Goal: Task Accomplishment & Management: Use online tool/utility

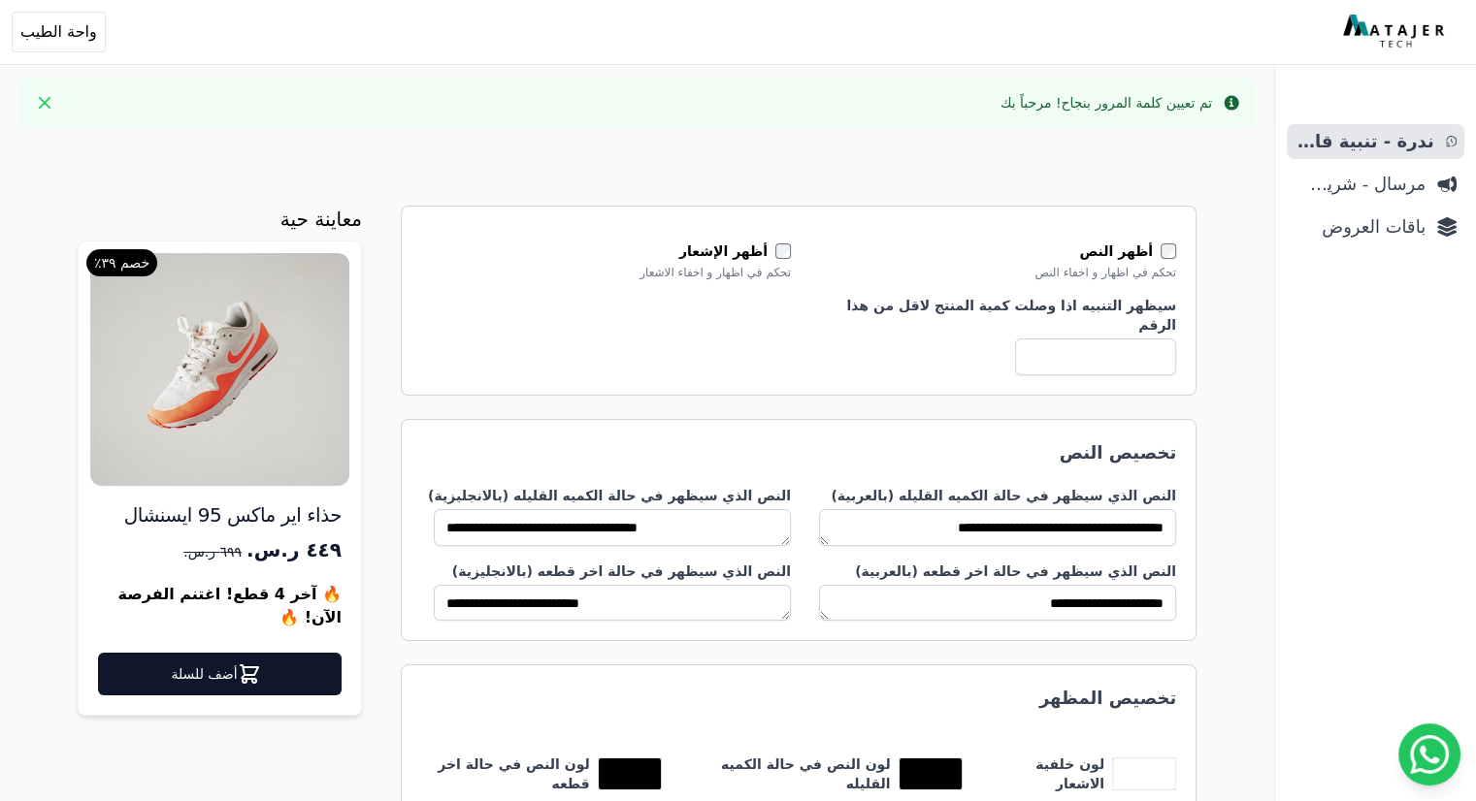
click at [237, 422] on img at bounding box center [219, 369] width 259 height 233
click at [1089, 339] on input "*" at bounding box center [1095, 357] width 161 height 37
click at [788, 339] on div "أظهر النص تحكم في اظهار و اخفاء النص أظهر الإشعار تحكم في اظهار و اخفاء الاشعار…" at bounding box center [798, 309] width 755 height 134
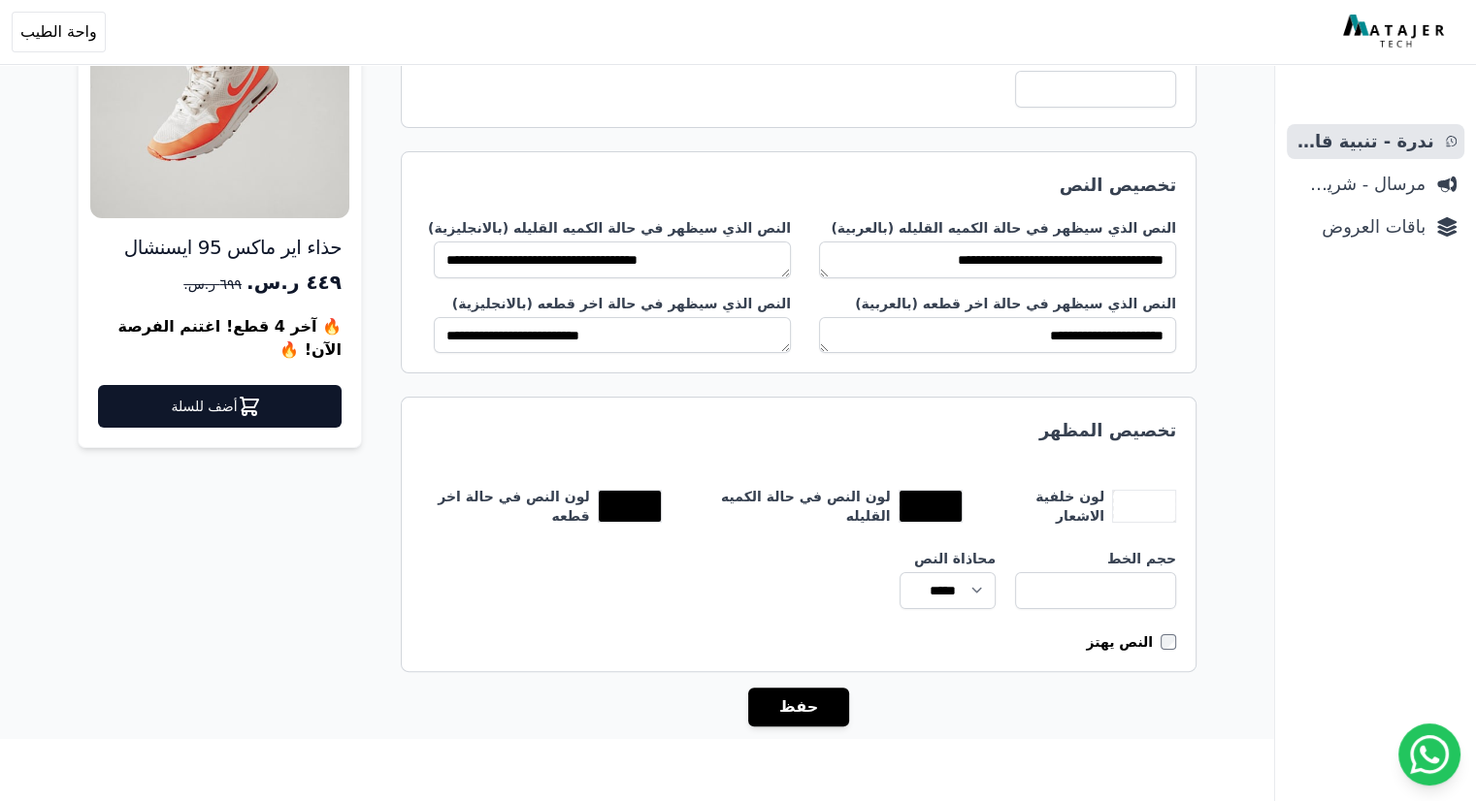
scroll to position [283, 0]
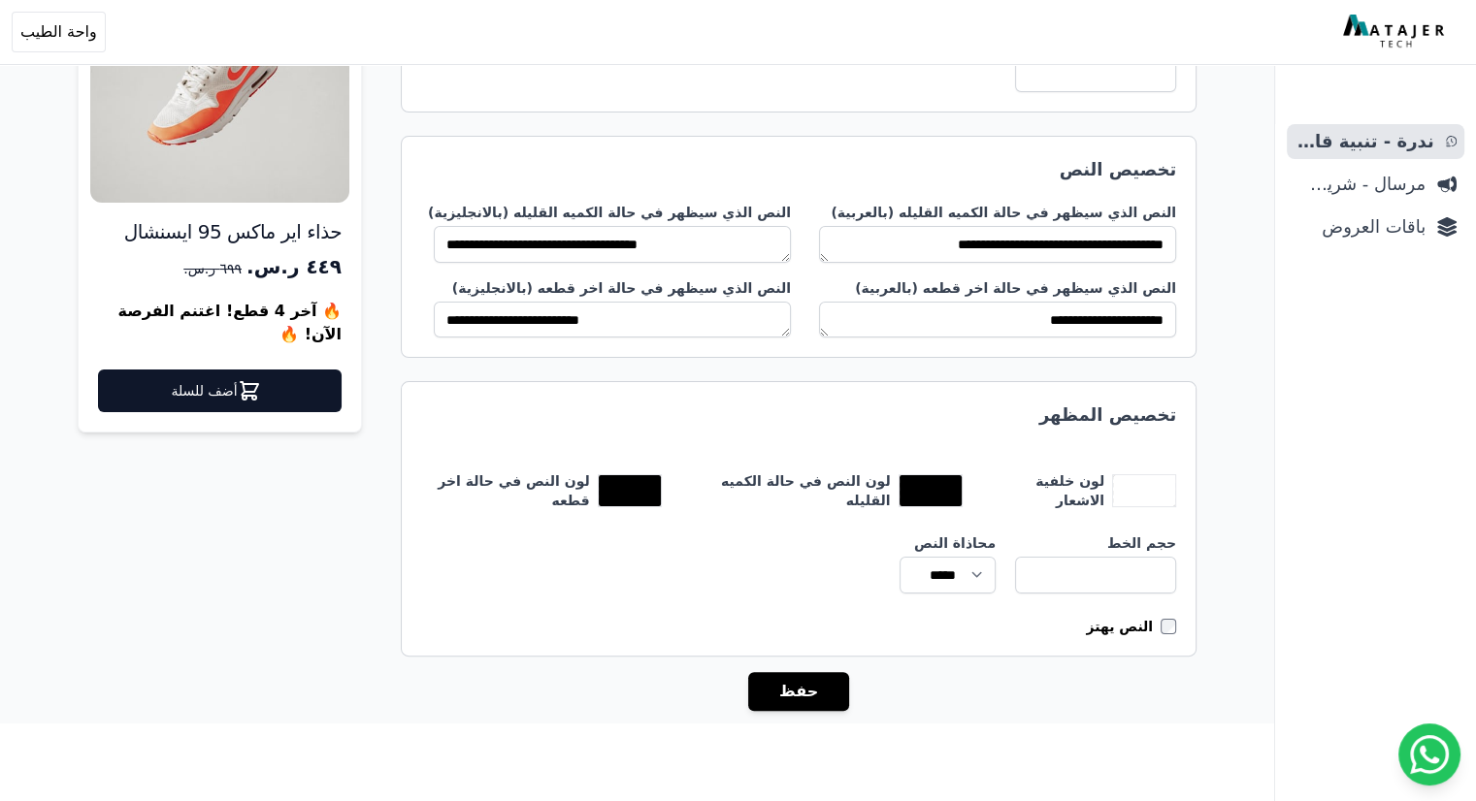
drag, startPoint x: 1112, startPoint y: 191, endPoint x: 945, endPoint y: 177, distance: 167.5
click at [949, 177] on div "**********" at bounding box center [799, 247] width 796 height 222
click at [881, 163] on div "**********" at bounding box center [799, 247] width 796 height 222
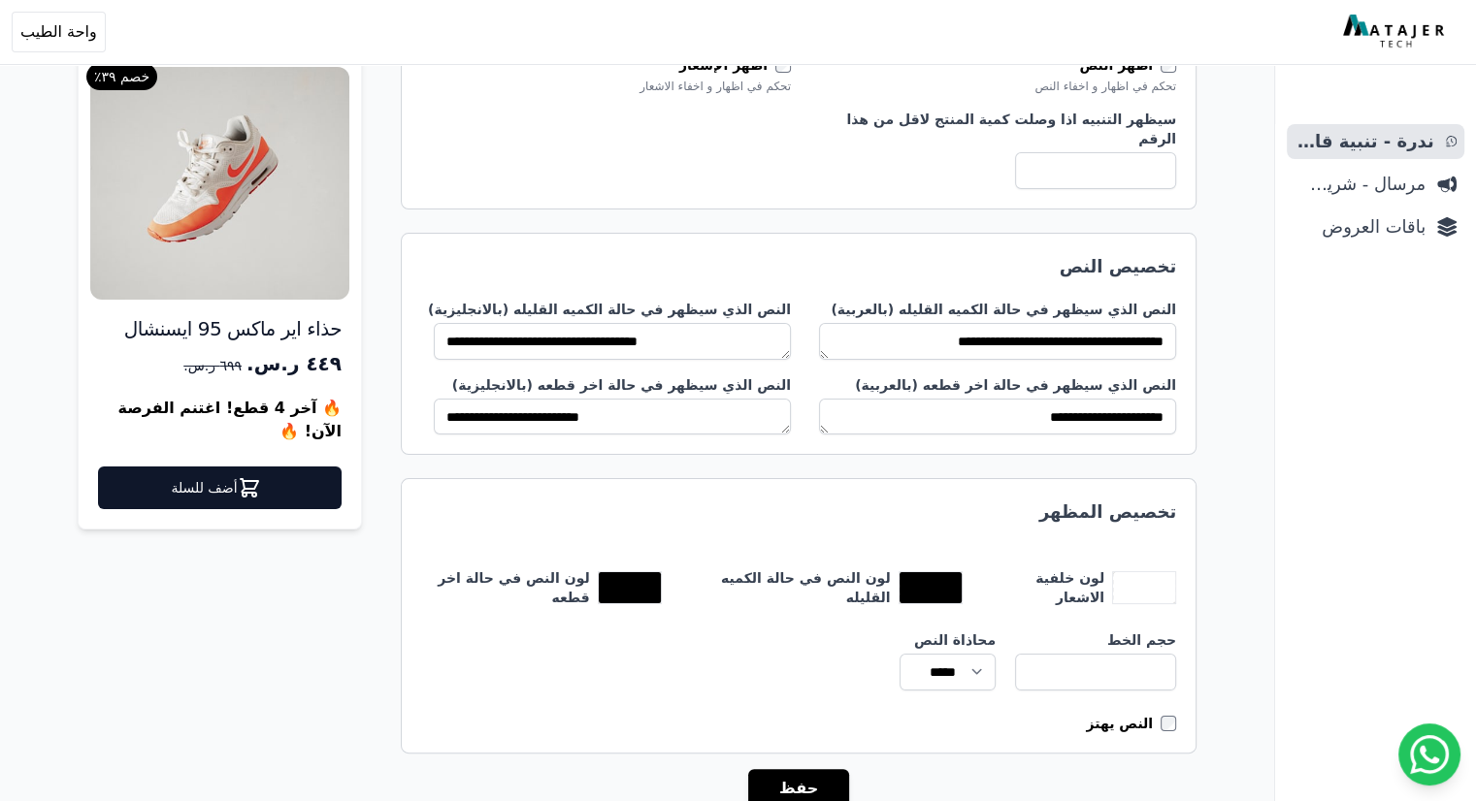
scroll to position [186, 0]
drag, startPoint x: 1064, startPoint y: 363, endPoint x: 917, endPoint y: 360, distance: 147.5
click at [917, 375] on label "النص الذي سيظهر في حالة اخر قطعه (بالعربية)" at bounding box center [991, 384] width 370 height 19
click at [897, 375] on label "النص الذي سيظهر في حالة اخر قطعه (بالعربية)" at bounding box center [991, 384] width 370 height 19
click at [897, 399] on textarea "**********" at bounding box center [997, 417] width 357 height 37
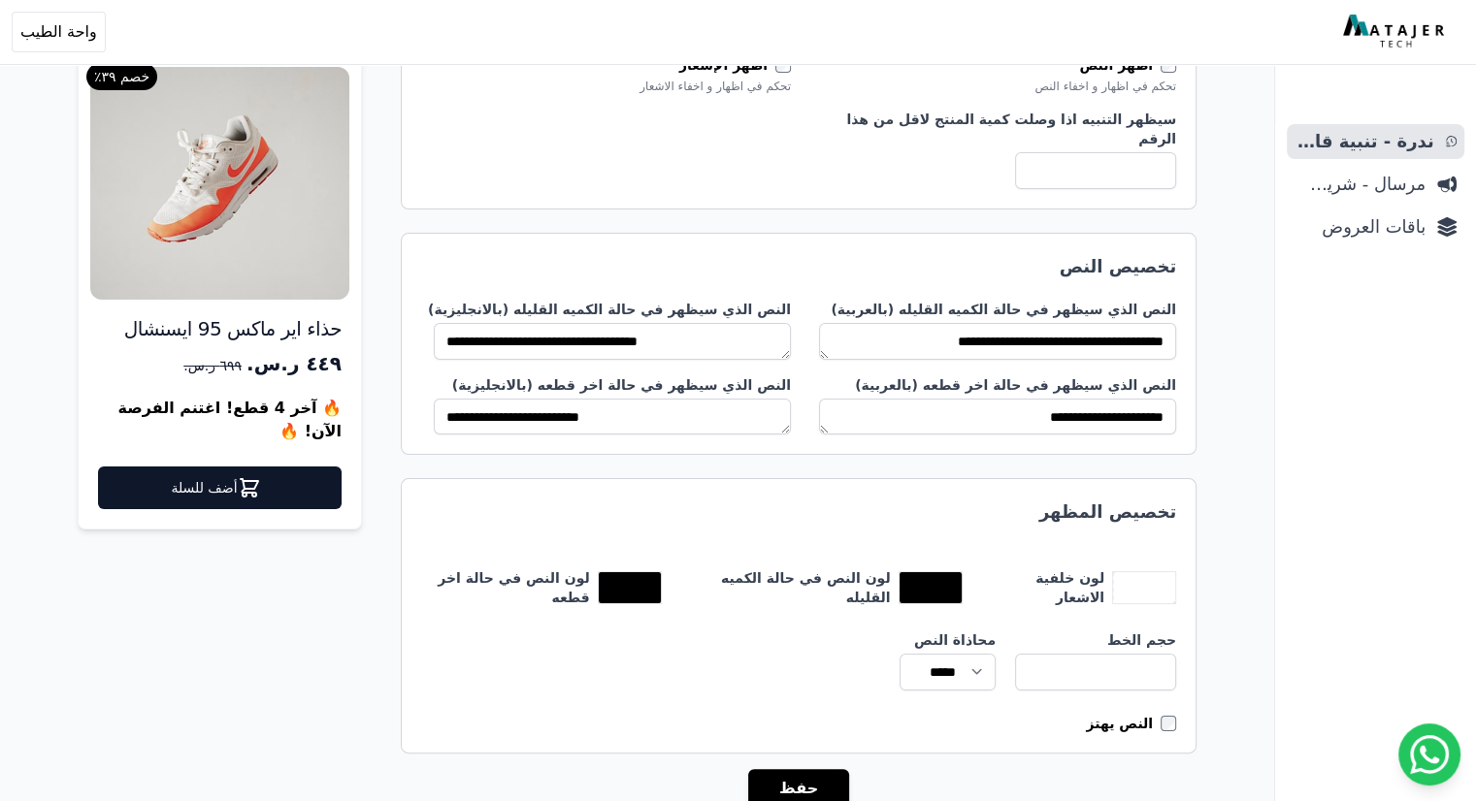
click at [870, 456] on form "**********" at bounding box center [799, 419] width 796 height 801
drag, startPoint x: 1081, startPoint y: 496, endPoint x: 1006, endPoint y: 496, distance: 74.7
click at [1006, 499] on h2 "تخصيص المظهر" at bounding box center [798, 512] width 755 height 27
click at [943, 513] on div "تخصيص المظهر لون خلفية الاشعار ******* لون النص في حالة الكميه القليله ******* …" at bounding box center [799, 616] width 796 height 276
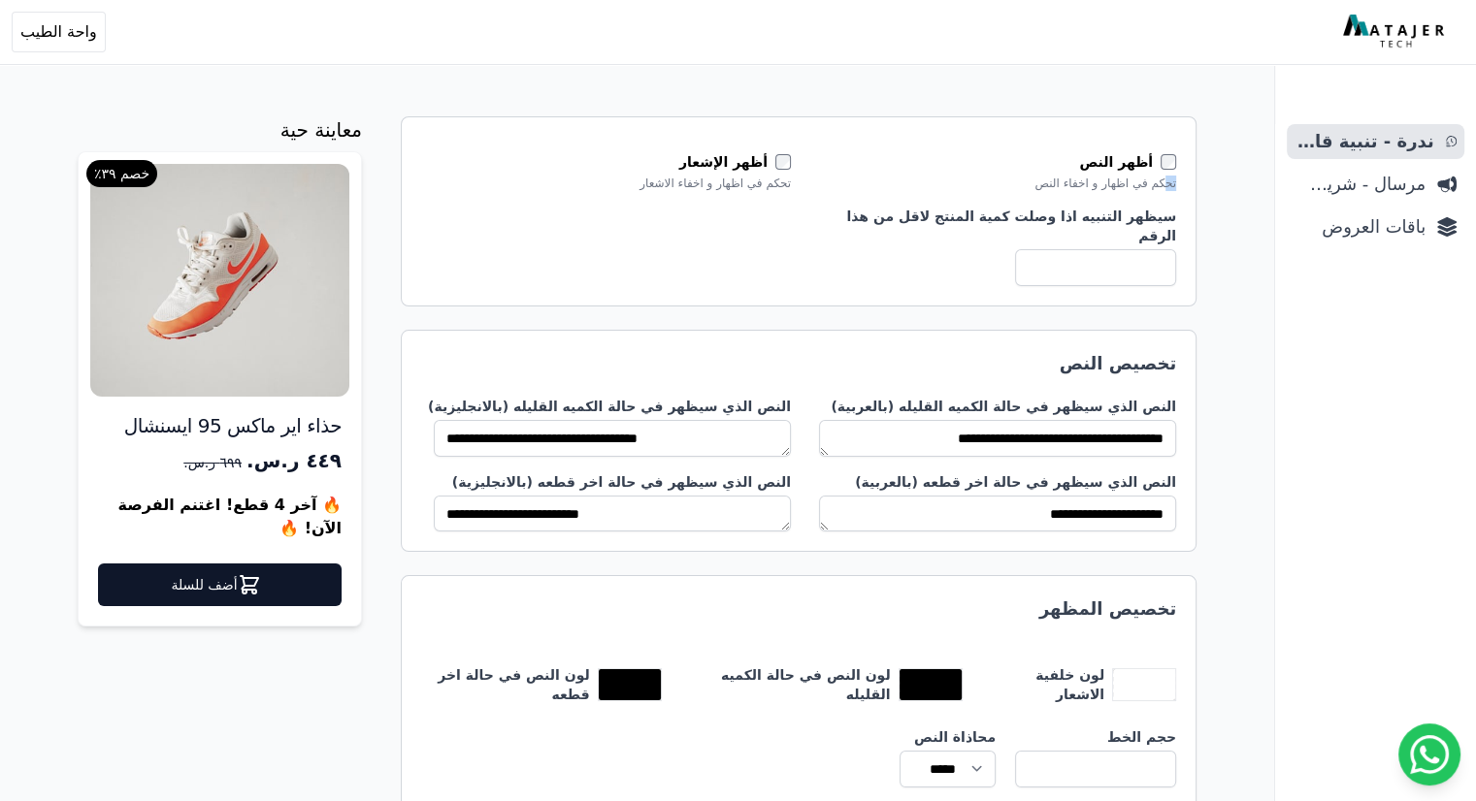
drag, startPoint x: 1162, startPoint y: 181, endPoint x: 939, endPoint y: 172, distance: 223.4
click at [975, 171] on div "أظهر النص تحكم في اظهار و اخفاء النص" at bounding box center [991, 171] width 370 height 39
click at [816, 171] on div "أظهر النص تحكم في اظهار و اخفاء النص أظهر الإشعار تحكم في اظهار و اخفاء الاشعار…" at bounding box center [798, 219] width 755 height 134
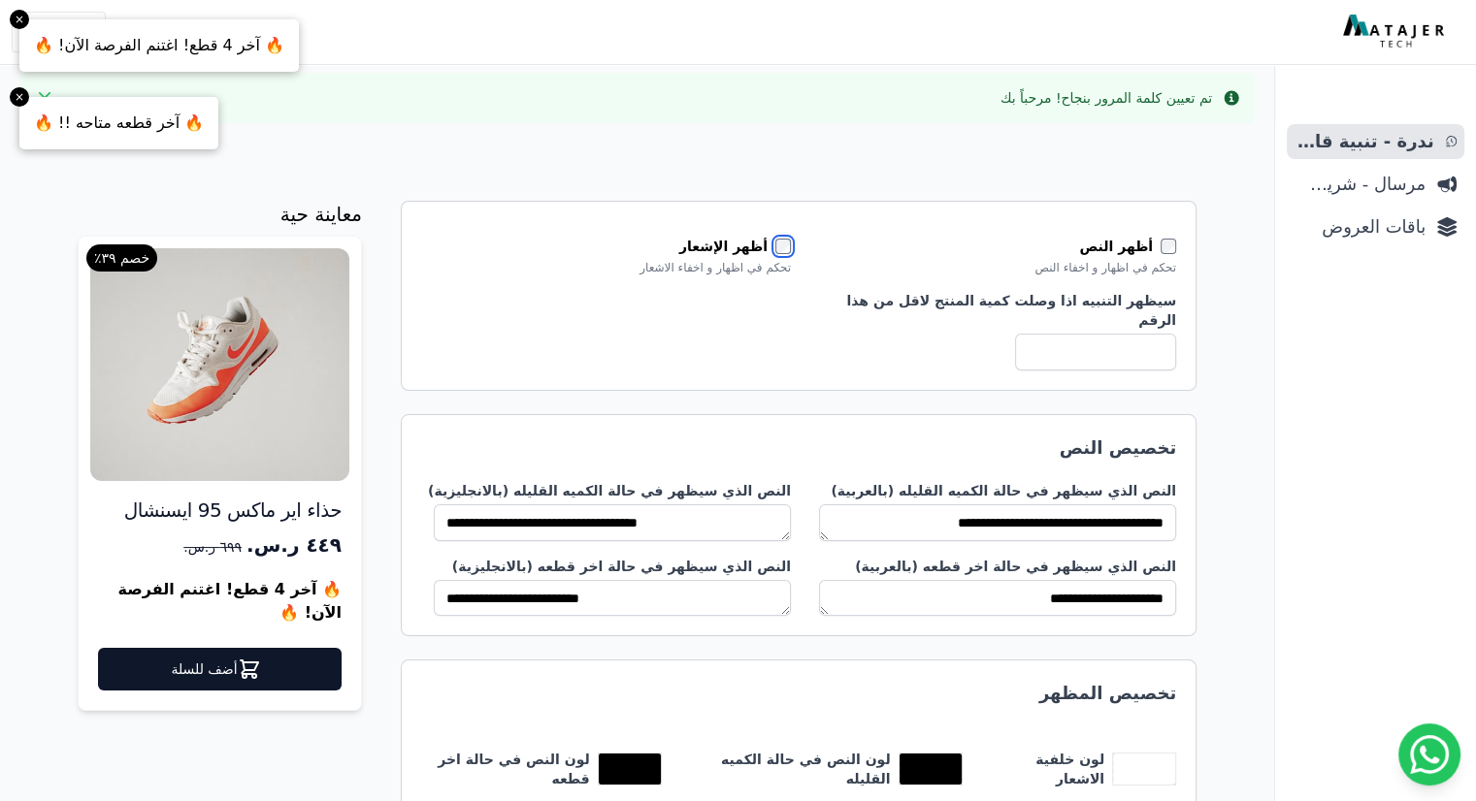
scroll to position [0, 0]
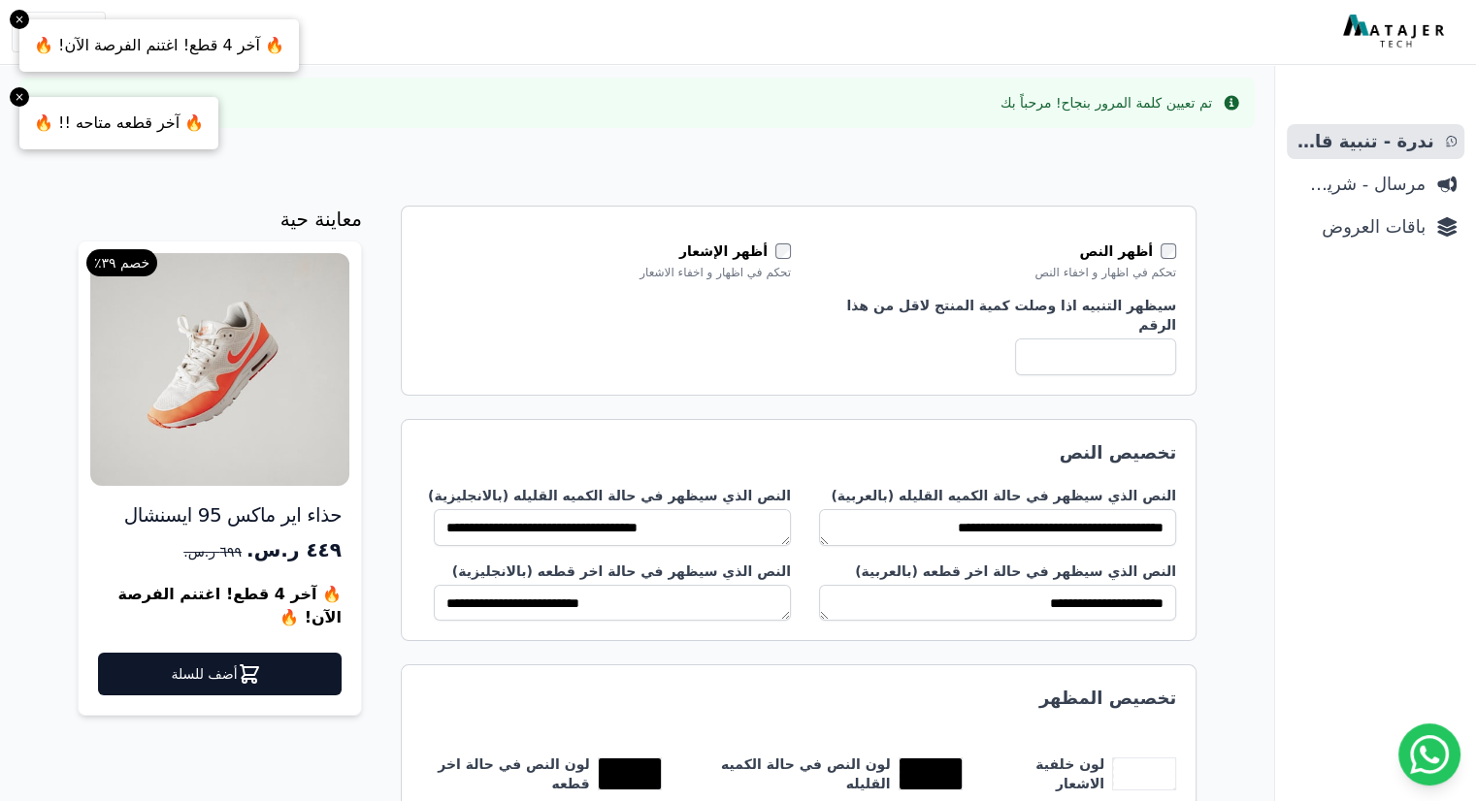
click at [963, 212] on div "أظهر النص تحكم في اظهار و اخفاء النص أظهر الإشعار تحكم في اظهار و اخفاء الاشعار…" at bounding box center [799, 301] width 796 height 190
drag, startPoint x: 899, startPoint y: 507, endPoint x: 1282, endPoint y: 495, distance: 382.5
click at [1282, 495] on body "أهلاً بك! إذا كان لديك أي استفسار أو تحتاج مساعدة، لا تتردد في التواصل معنا Ope…" at bounding box center [738, 503] width 1476 height 1007
click at [1025, 440] on h2 "تخصيص النص" at bounding box center [798, 453] width 755 height 27
drag, startPoint x: 1048, startPoint y: 511, endPoint x: 1072, endPoint y: 511, distance: 24.3
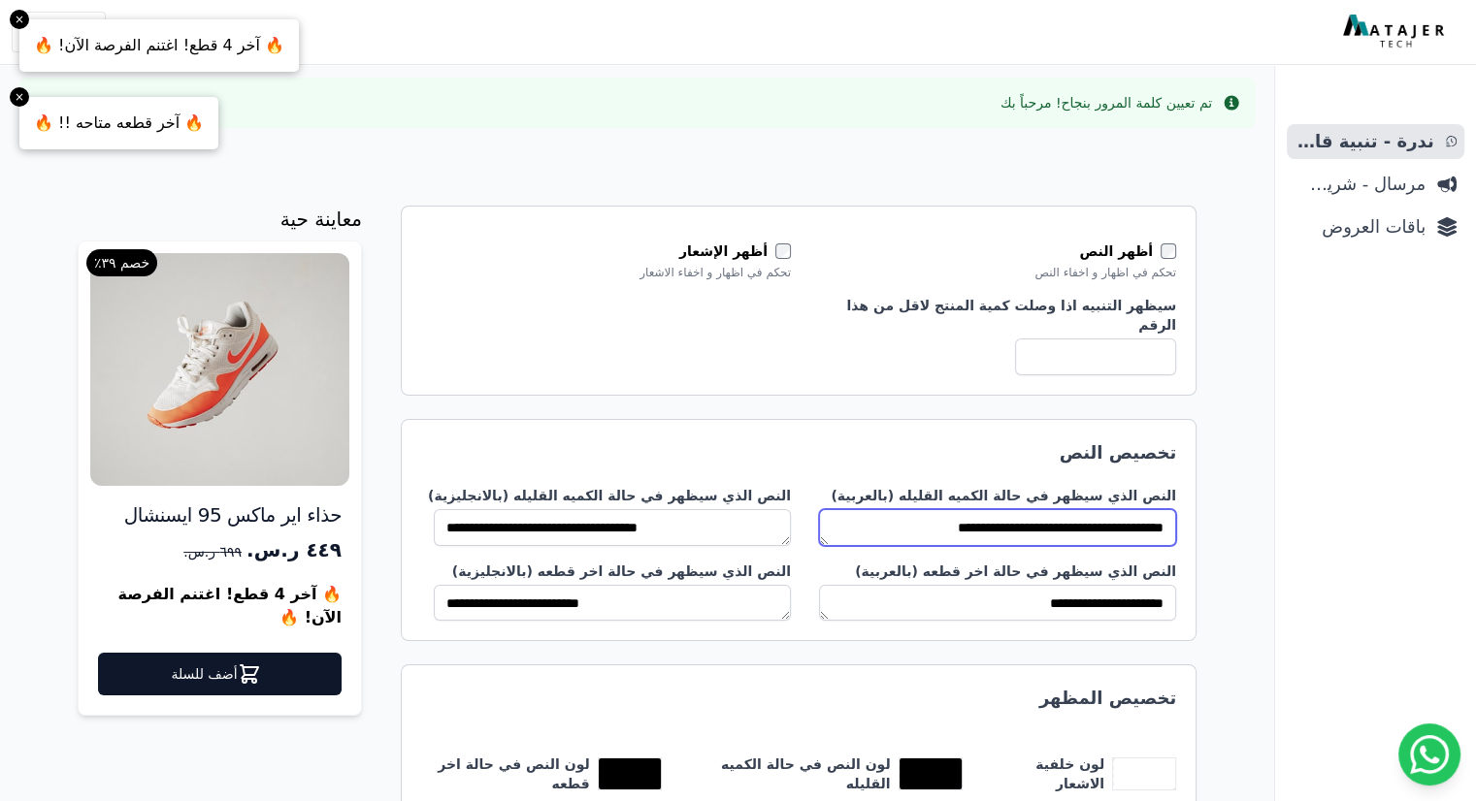
click at [1072, 511] on textarea "**********" at bounding box center [997, 527] width 357 height 37
click at [1027, 440] on h2 "تخصيص النص" at bounding box center [798, 453] width 755 height 27
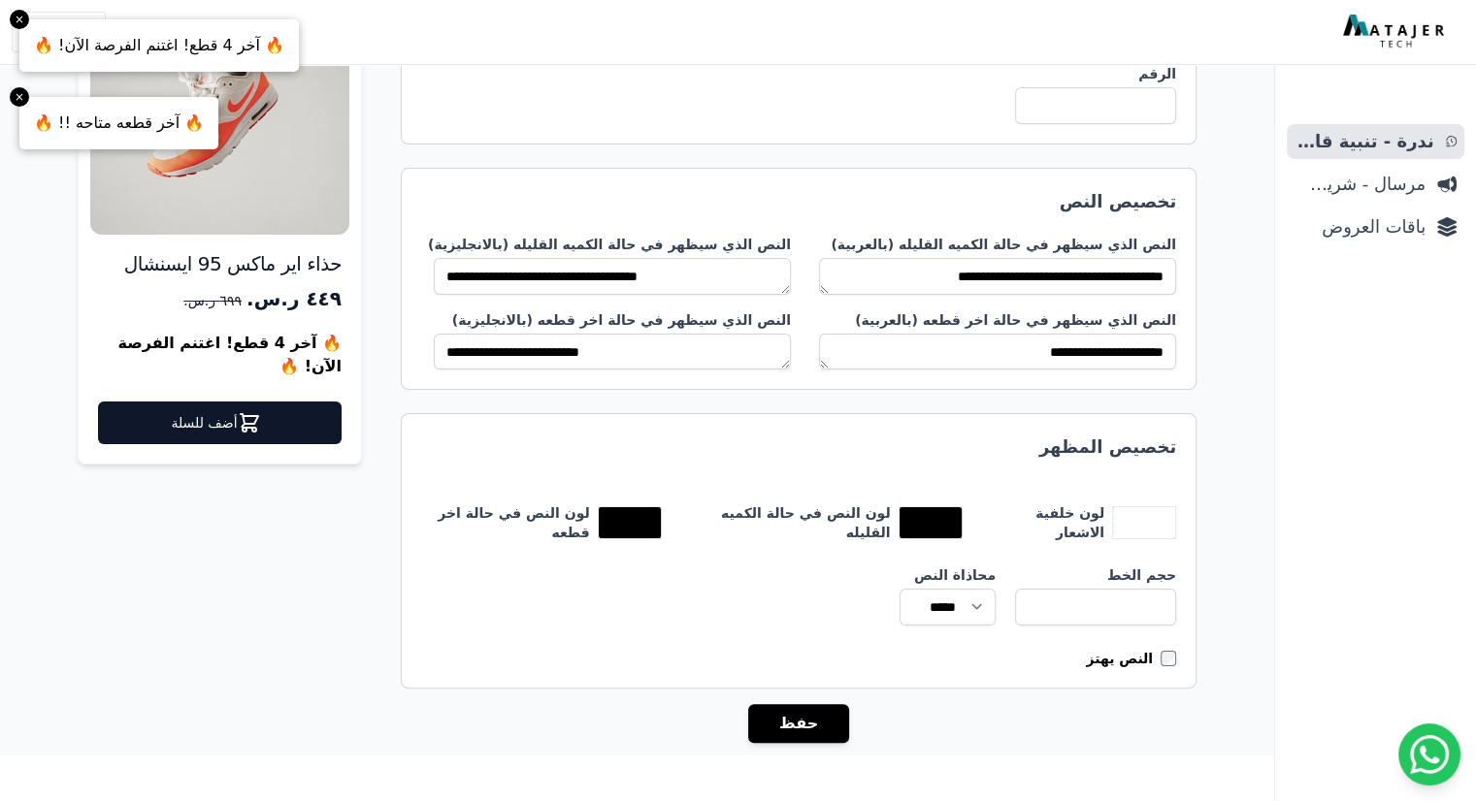
scroll to position [283, 0]
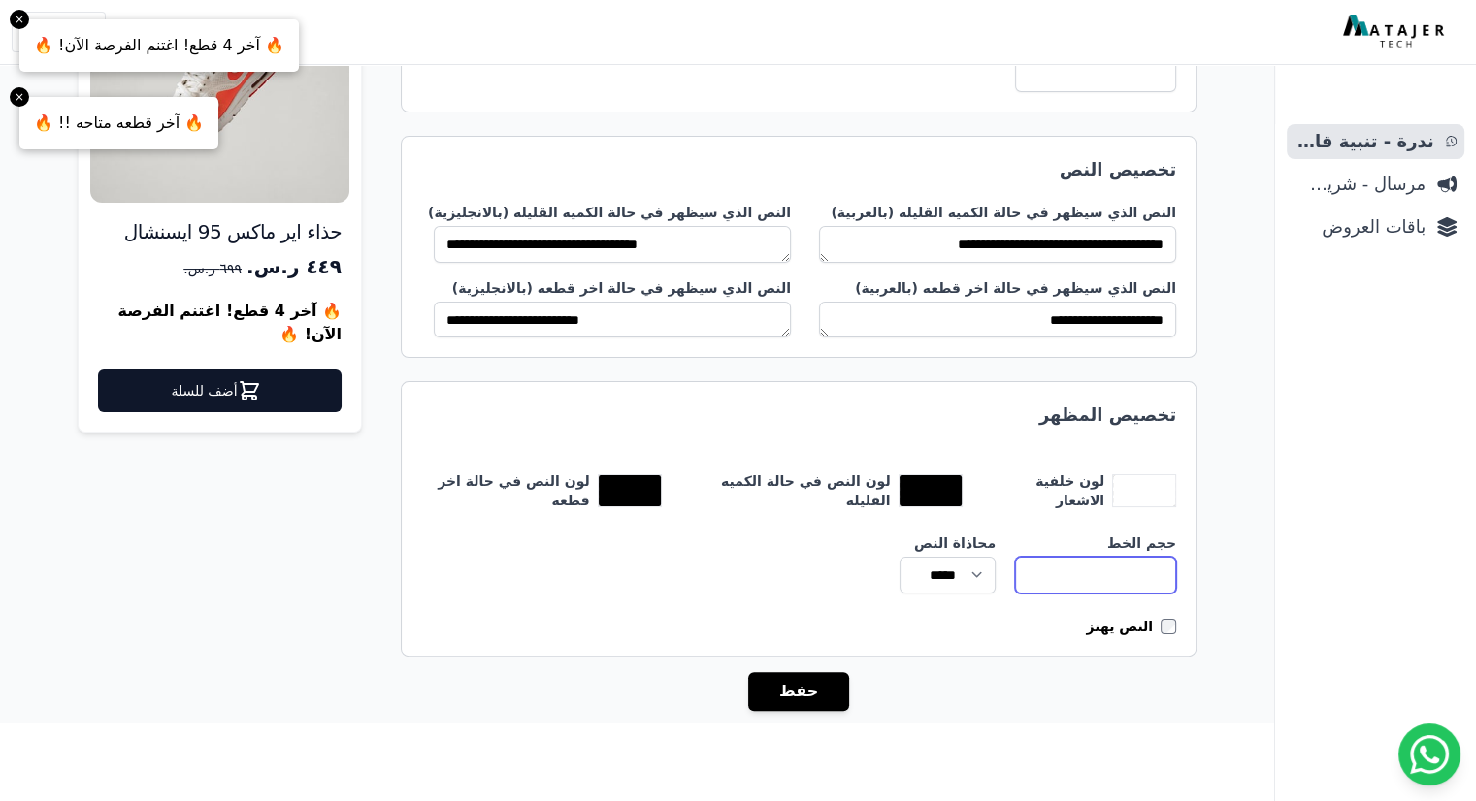
click at [1089, 557] on input "**" at bounding box center [1095, 575] width 161 height 37
click at [1059, 480] on label "لون خلفية الاشعار" at bounding box center [1056, 491] width 111 height 39
click at [0, 0] on input "*******" at bounding box center [0, 0] width 0 height 0
click at [1066, 557] on input "**" at bounding box center [1095, 575] width 161 height 37
click at [771, 541] on div "حجم الخط ** محاذاة النص ***** ***** *****" at bounding box center [798, 564] width 755 height 60
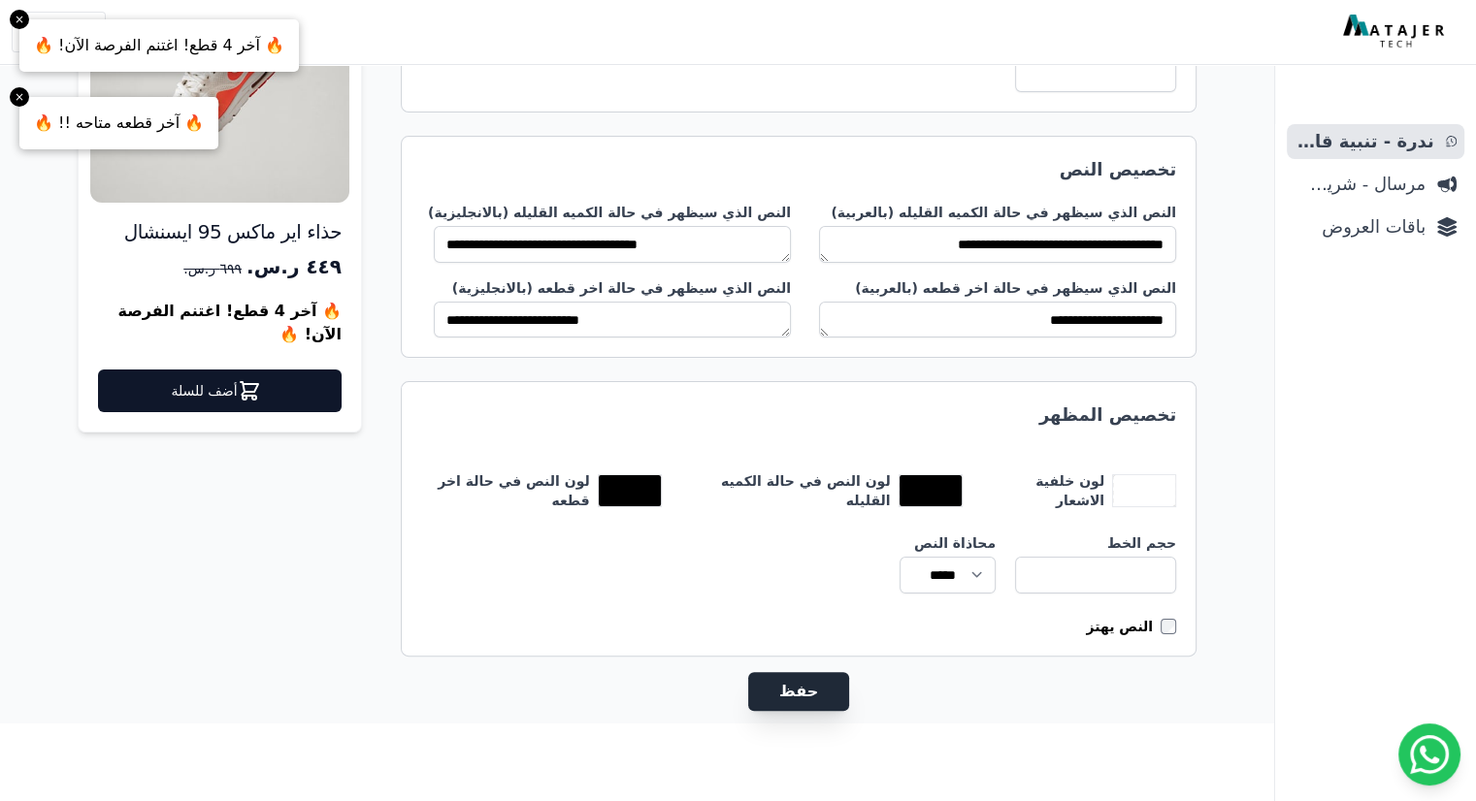
click at [807, 672] on button "حفظ" at bounding box center [798, 691] width 101 height 39
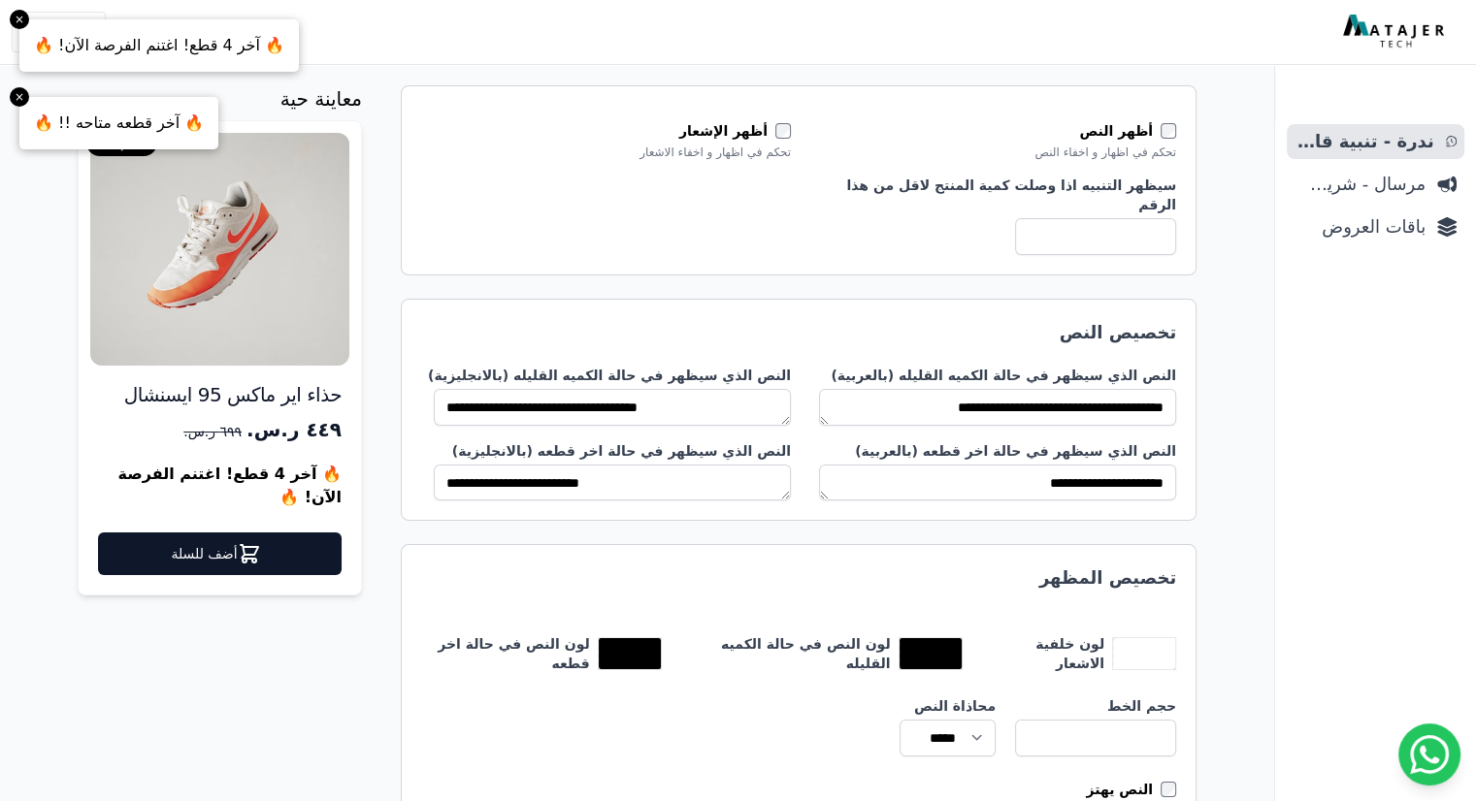
scroll to position [0, 0]
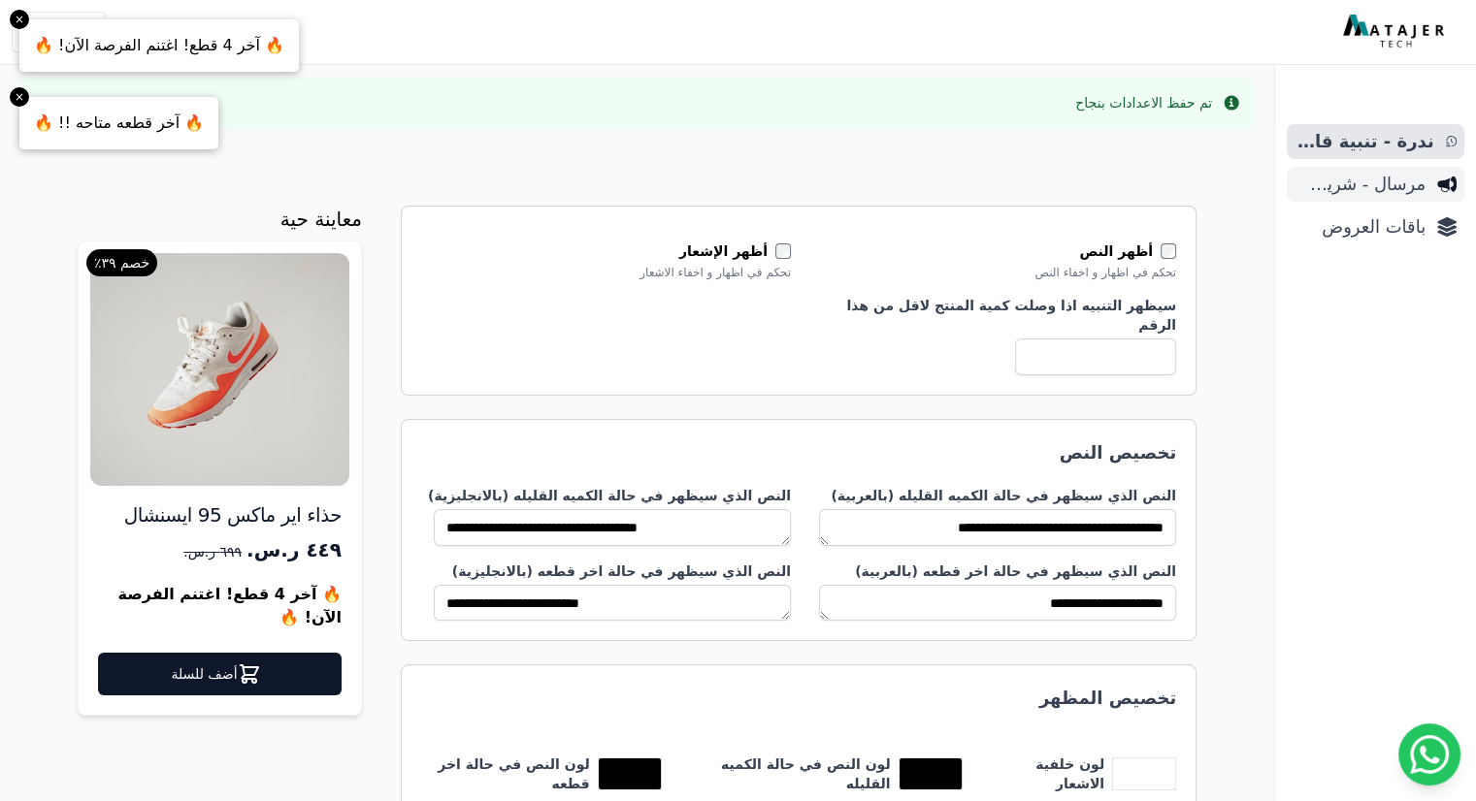
click at [1348, 185] on span "مرسال - شريط دعاية" at bounding box center [1359, 184] width 131 height 27
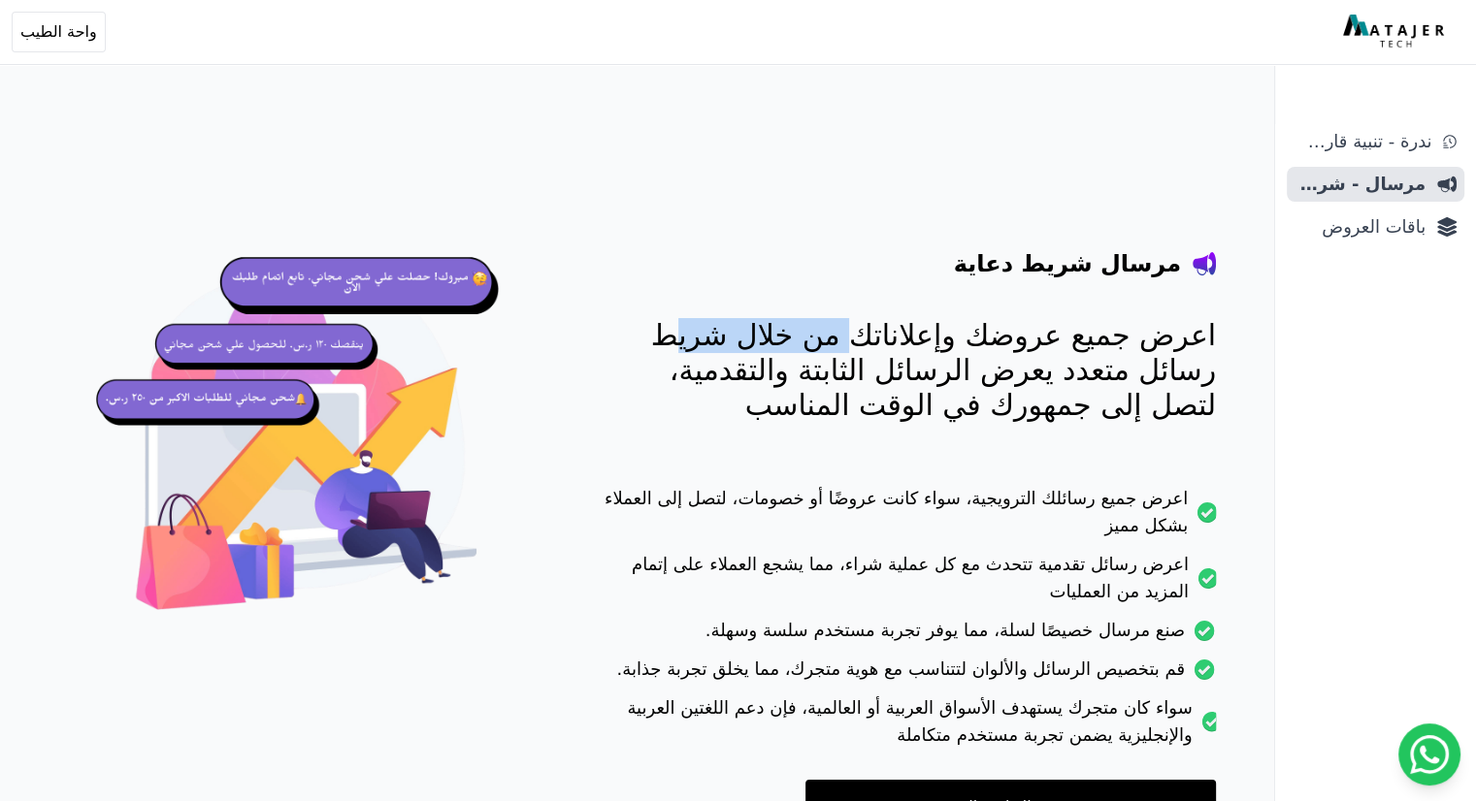
drag, startPoint x: 1149, startPoint y: 351, endPoint x: 957, endPoint y: 336, distance: 192.7
click at [957, 336] on p "اعرض جميع عروضك وإعلاناتك من خلال شريط رسائل متعدد يعرض الرسائل الثابتة والتقدم…" at bounding box center [908, 370] width 615 height 105
click at [932, 455] on div "مرسال شريط دعاية اعرض جميع عروضك وإعلاناتك من خلال شريط رسائل متعدد يعرض الرسائ…" at bounding box center [908, 503] width 615 height 664
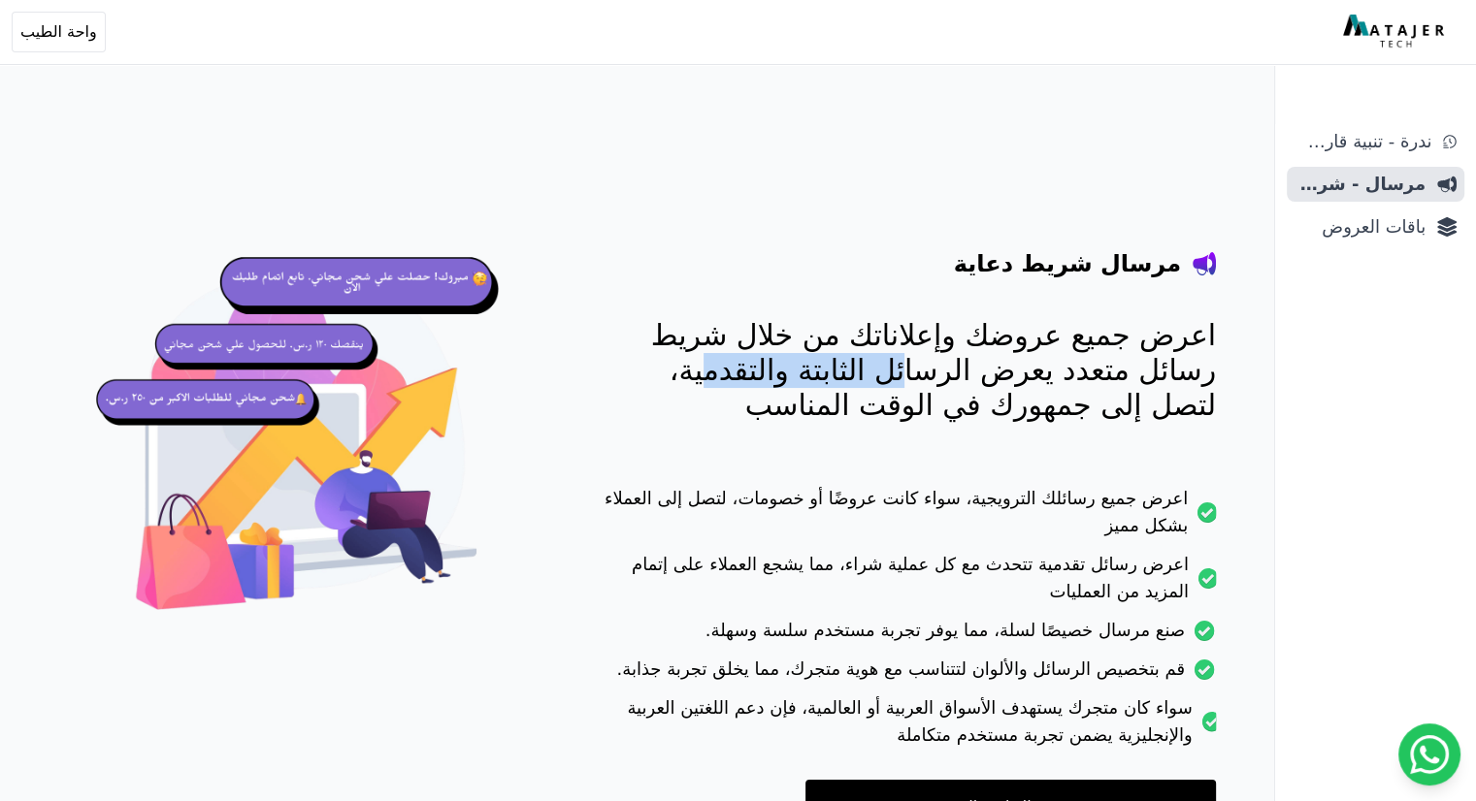
drag, startPoint x: 1133, startPoint y: 385, endPoint x: 955, endPoint y: 387, distance: 178.5
click at [955, 387] on p "اعرض جميع عروضك وإعلاناتك من خلال شريط رسائل متعدد يعرض الرسائل الثابتة والتقدم…" at bounding box center [908, 370] width 615 height 105
click at [920, 422] on p "اعرض جميع عروضك وإعلاناتك من خلال شريط رسائل متعدد يعرض الرسائل الثابتة والتقدم…" at bounding box center [908, 370] width 615 height 105
drag, startPoint x: 1001, startPoint y: 389, endPoint x: 666, endPoint y: 374, distance: 336.1
click at [666, 374] on p "اعرض جميع عروضك وإعلاناتك من خلال شريط رسائل متعدد يعرض الرسائل الثابتة والتقدم…" at bounding box center [908, 370] width 615 height 105
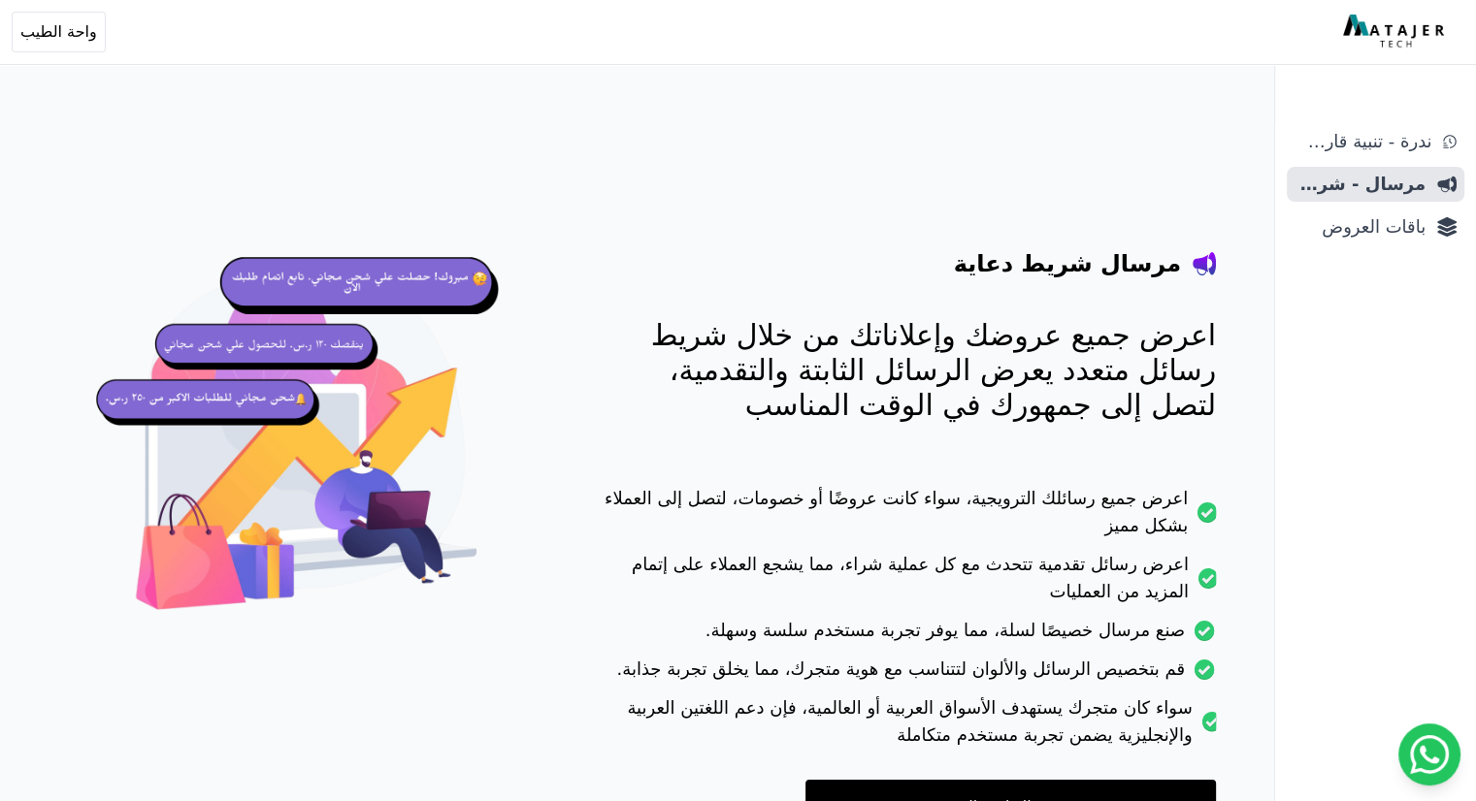
click at [699, 420] on p "اعرض جميع عروضك وإعلاناتك من خلال شريط رسائل متعدد يعرض الرسائل الثابتة والتقدم…" at bounding box center [908, 370] width 615 height 105
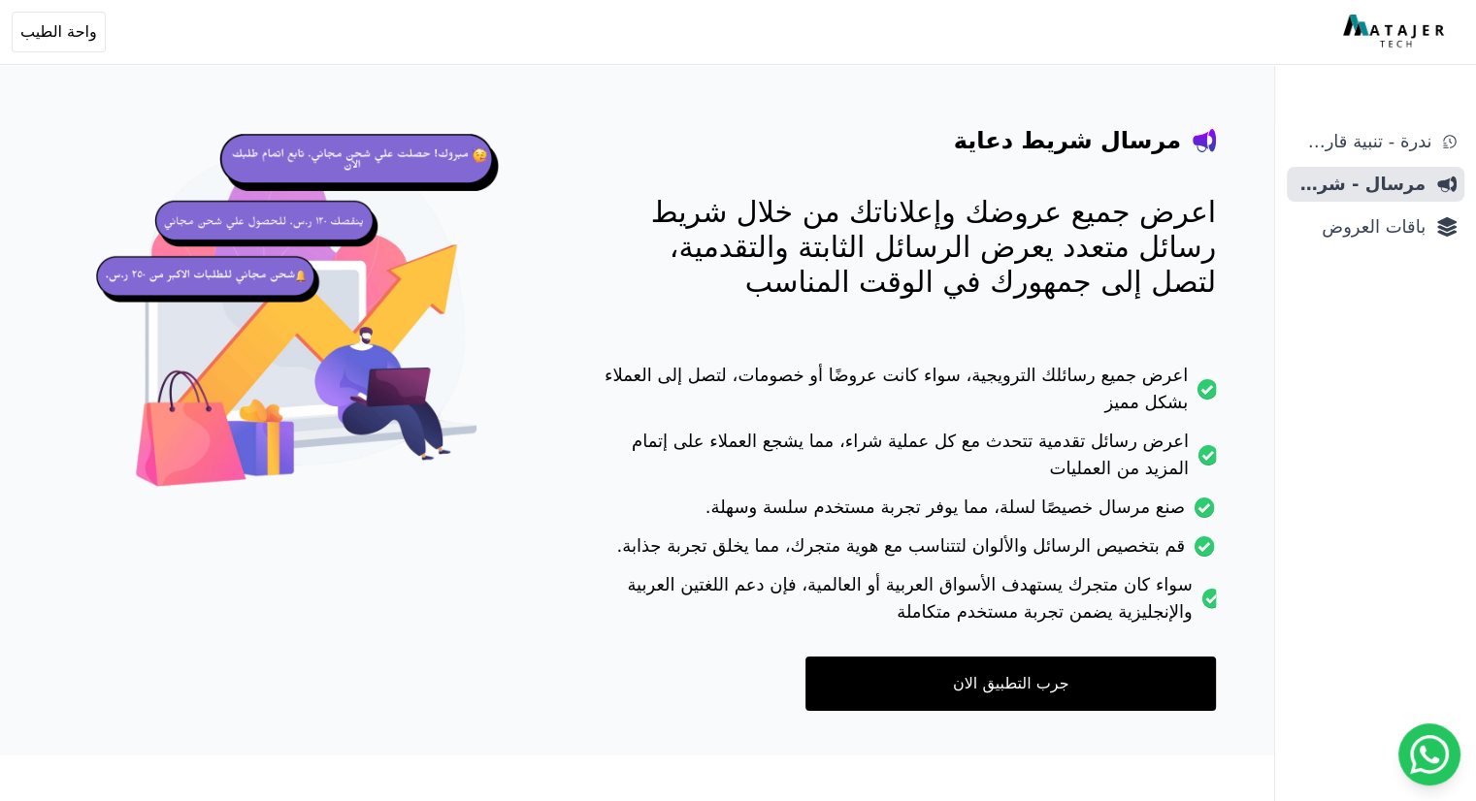
scroll to position [126, 0]
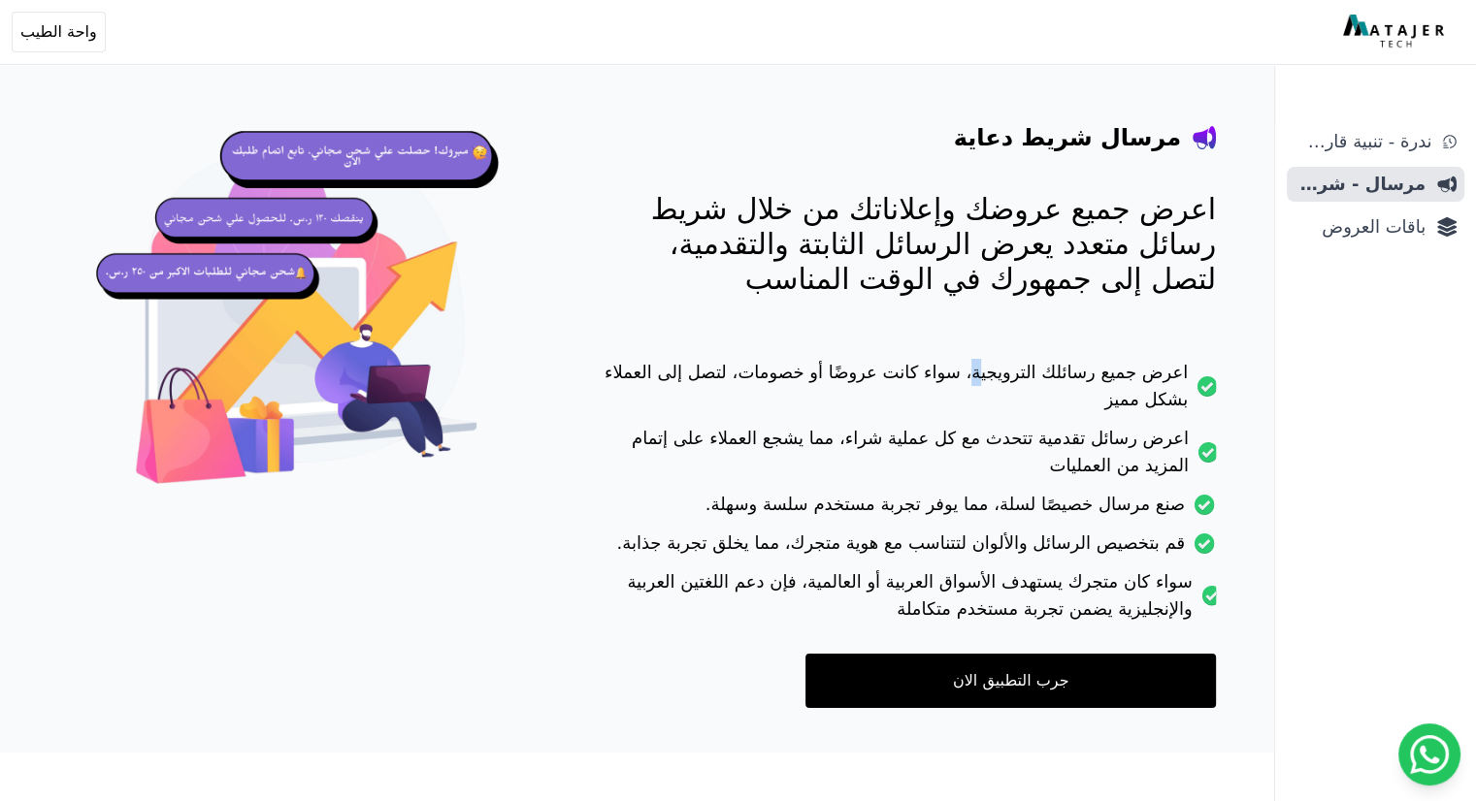
drag, startPoint x: 1184, startPoint y: 380, endPoint x: 610, endPoint y: 378, distance: 573.4
click at [610, 378] on li "اعرض جميع رسائلك الترويجية، سواء كانت عروضًا أو خصومات، لتصل إلى العملاء بشكل م…" at bounding box center [908, 392] width 615 height 66
click at [605, 425] on li "اعرض رسائل تقدمية تتحدث مع كل عملية شراء، مما يشجع العملاء على إتمام المزيد من …" at bounding box center [908, 458] width 615 height 66
click at [1369, 228] on span "باقات العروض" at bounding box center [1359, 226] width 131 height 27
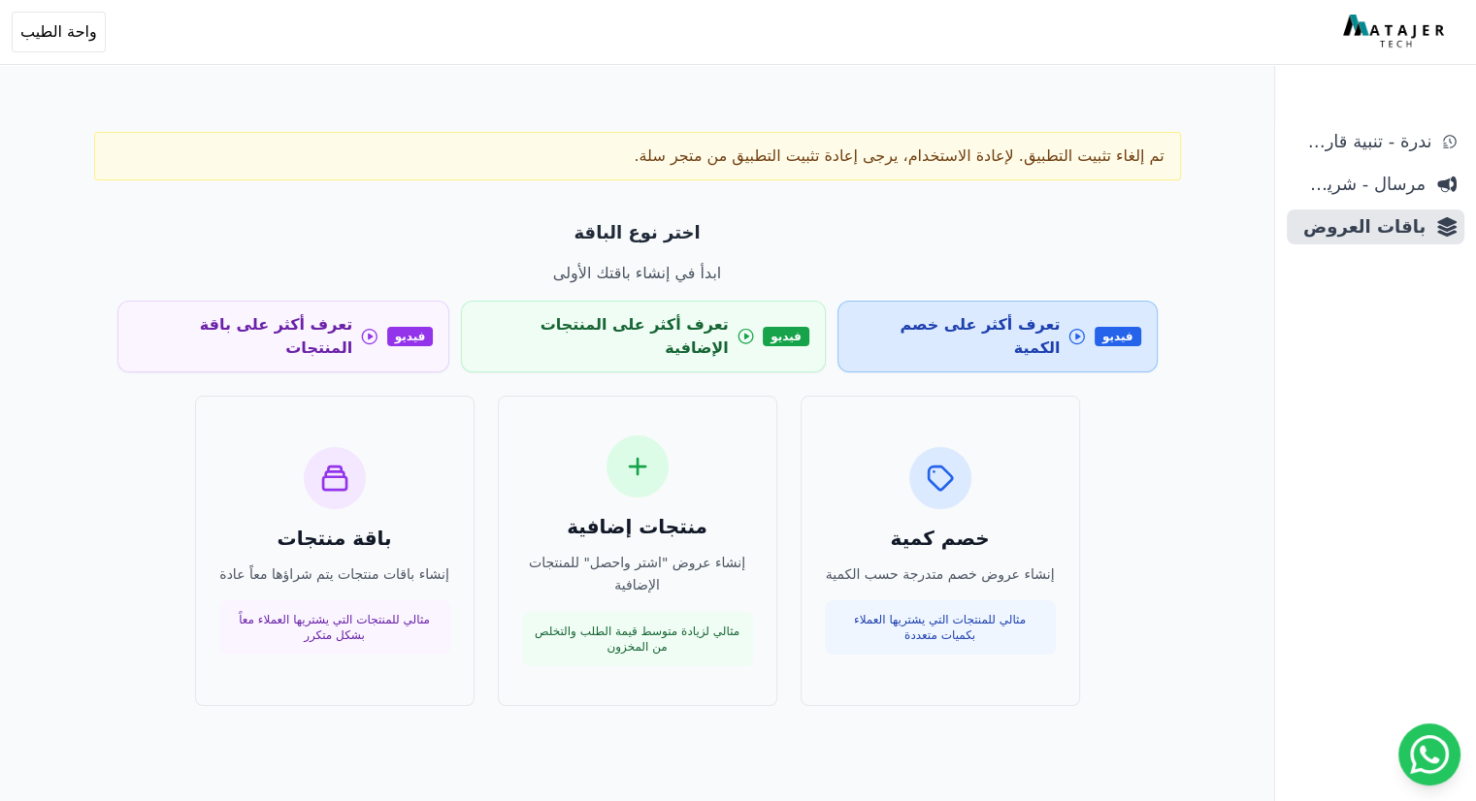
click at [1067, 327] on icon at bounding box center [1076, 336] width 18 height 19
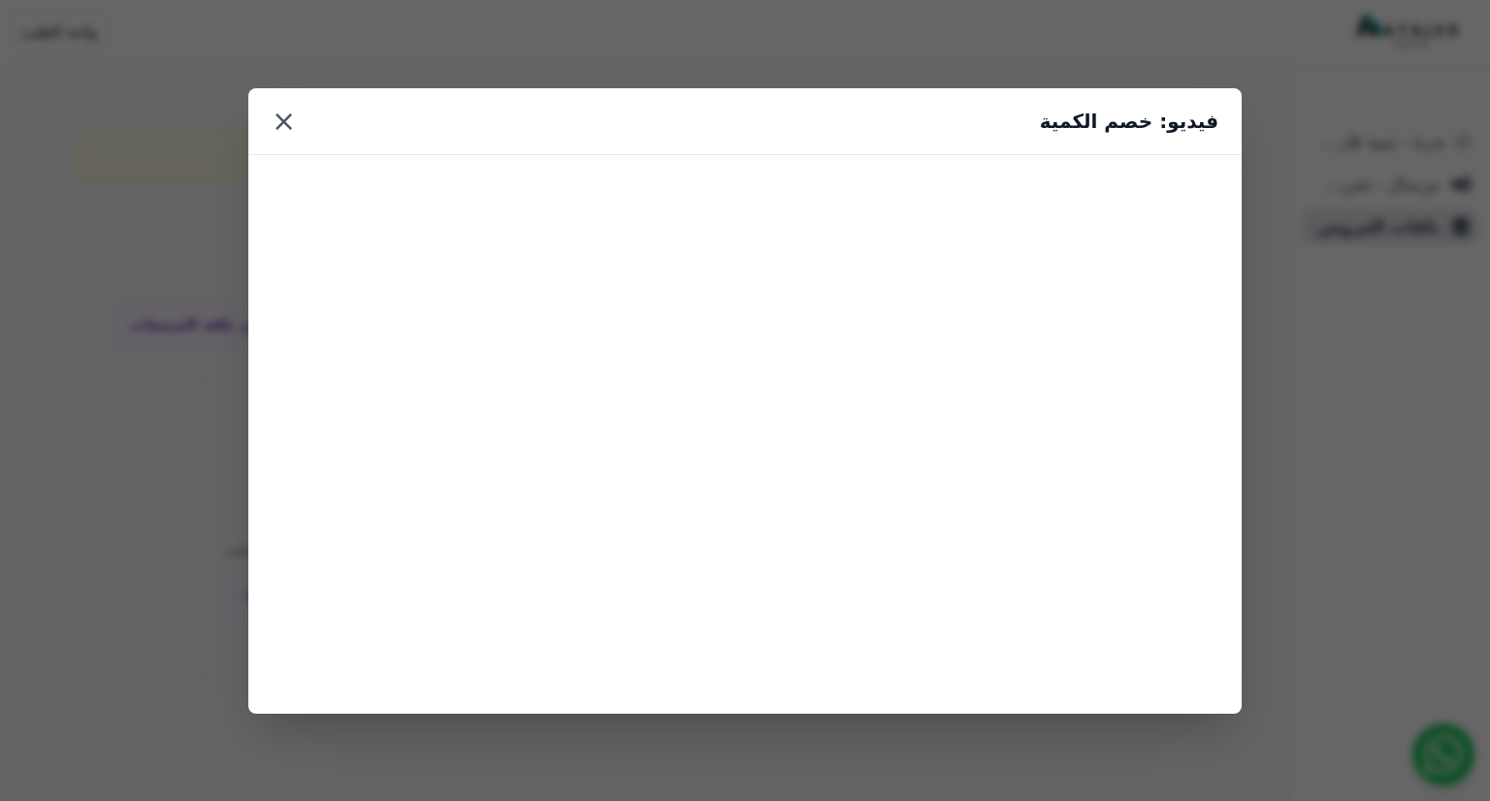
click at [274, 116] on button "×" at bounding box center [284, 121] width 24 height 35
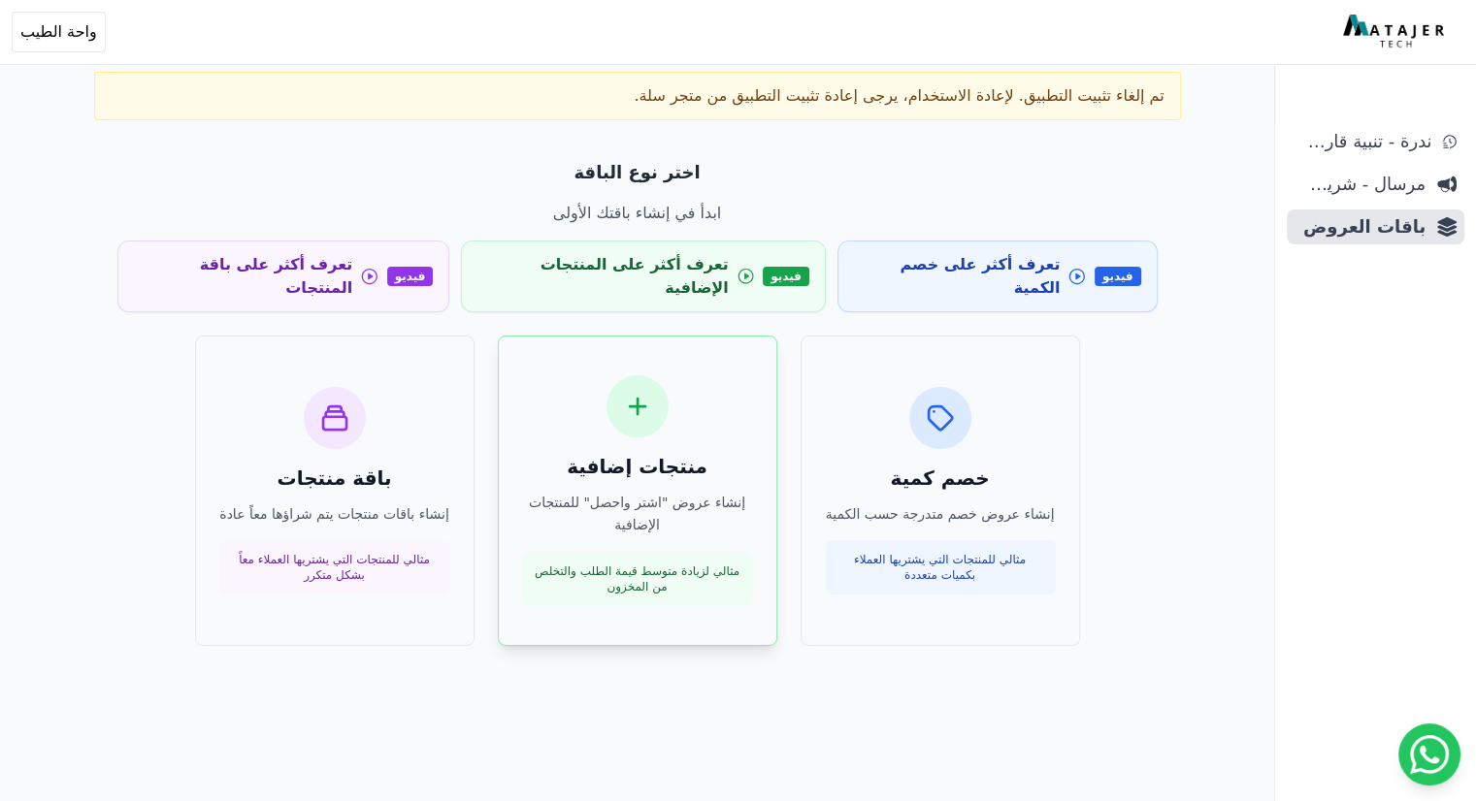
scroll to position [93, 0]
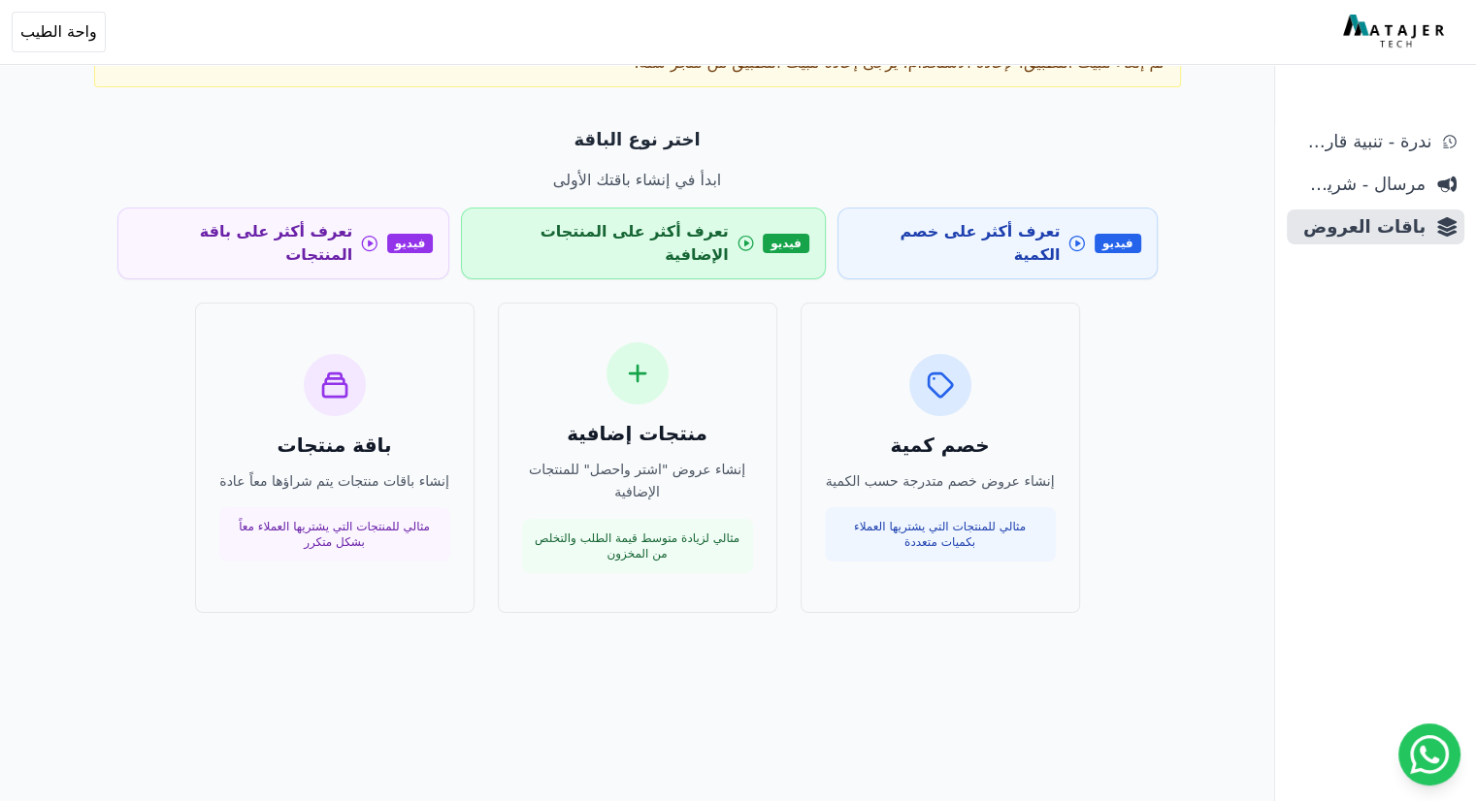
click at [736, 234] on icon at bounding box center [745, 243] width 18 height 19
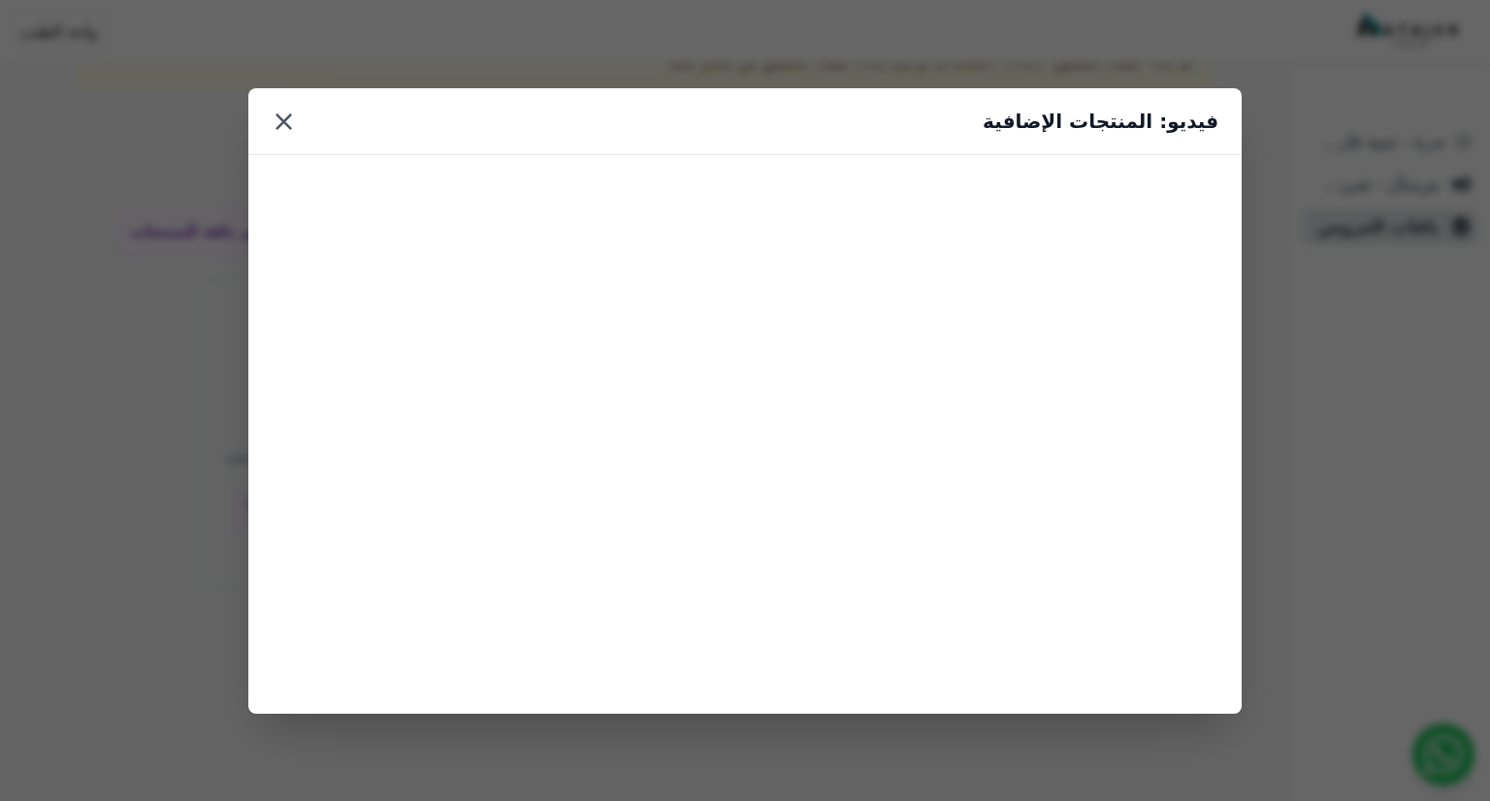
click at [287, 122] on button "×" at bounding box center [284, 121] width 24 height 35
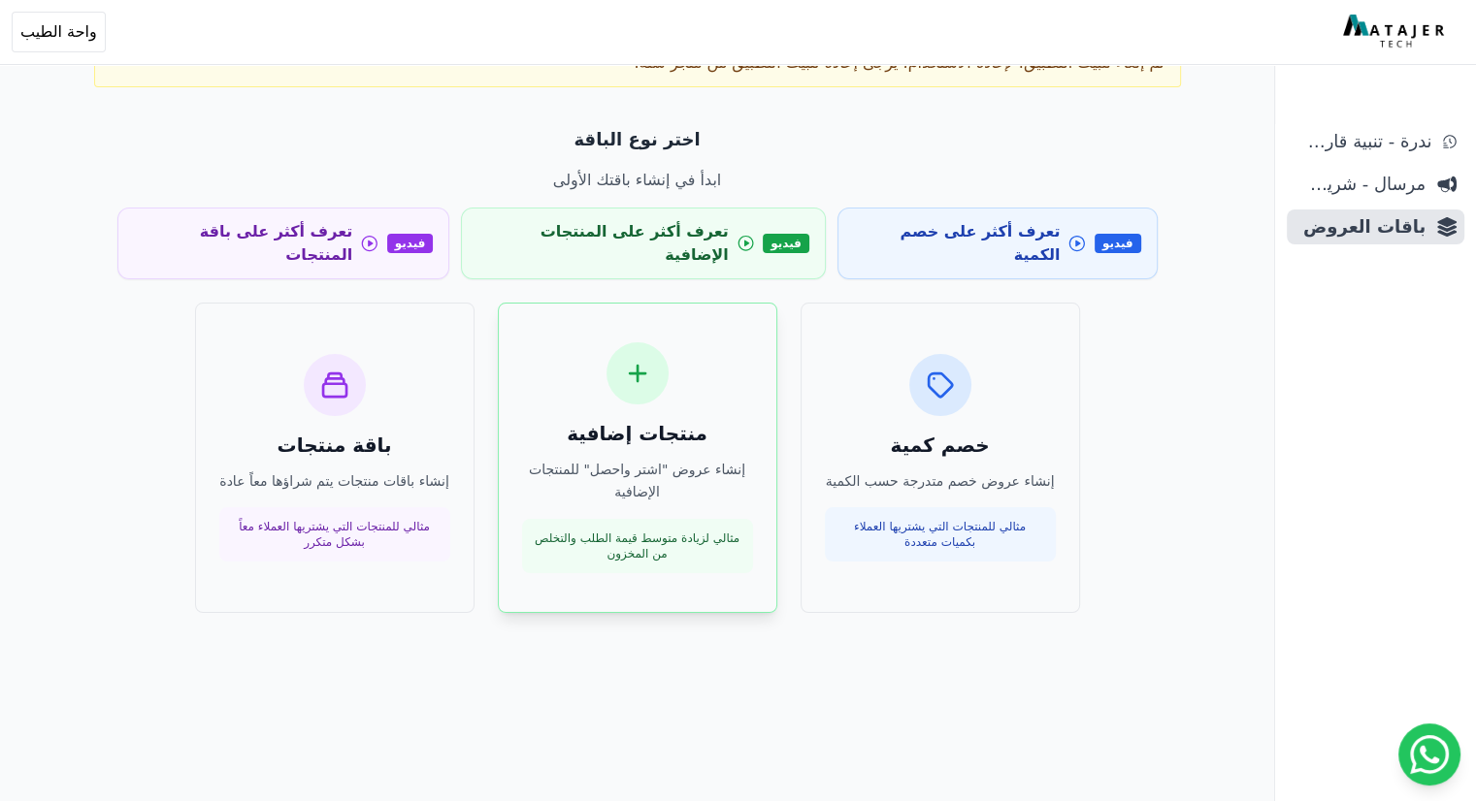
click at [647, 358] on icon at bounding box center [637, 373] width 31 height 31
click at [1381, 197] on span "مرسال - شريط دعاية" at bounding box center [1359, 184] width 131 height 27
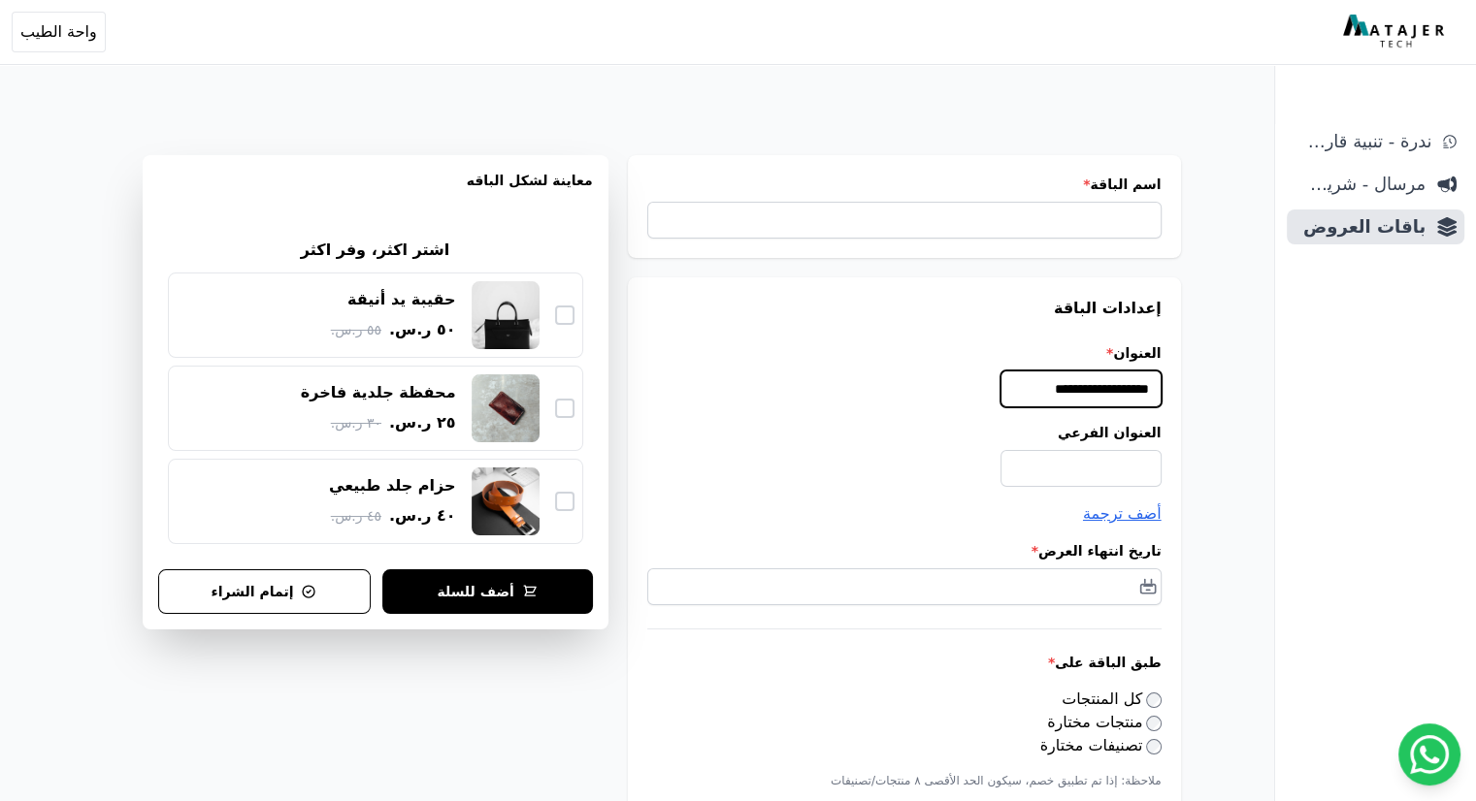
click at [1037, 393] on input "**********" at bounding box center [1080, 389] width 161 height 37
click at [832, 436] on label "العنوان الفرعي" at bounding box center [904, 432] width 514 height 19
click at [1000, 450] on input "العنوان الفرعي" at bounding box center [1080, 468] width 161 height 37
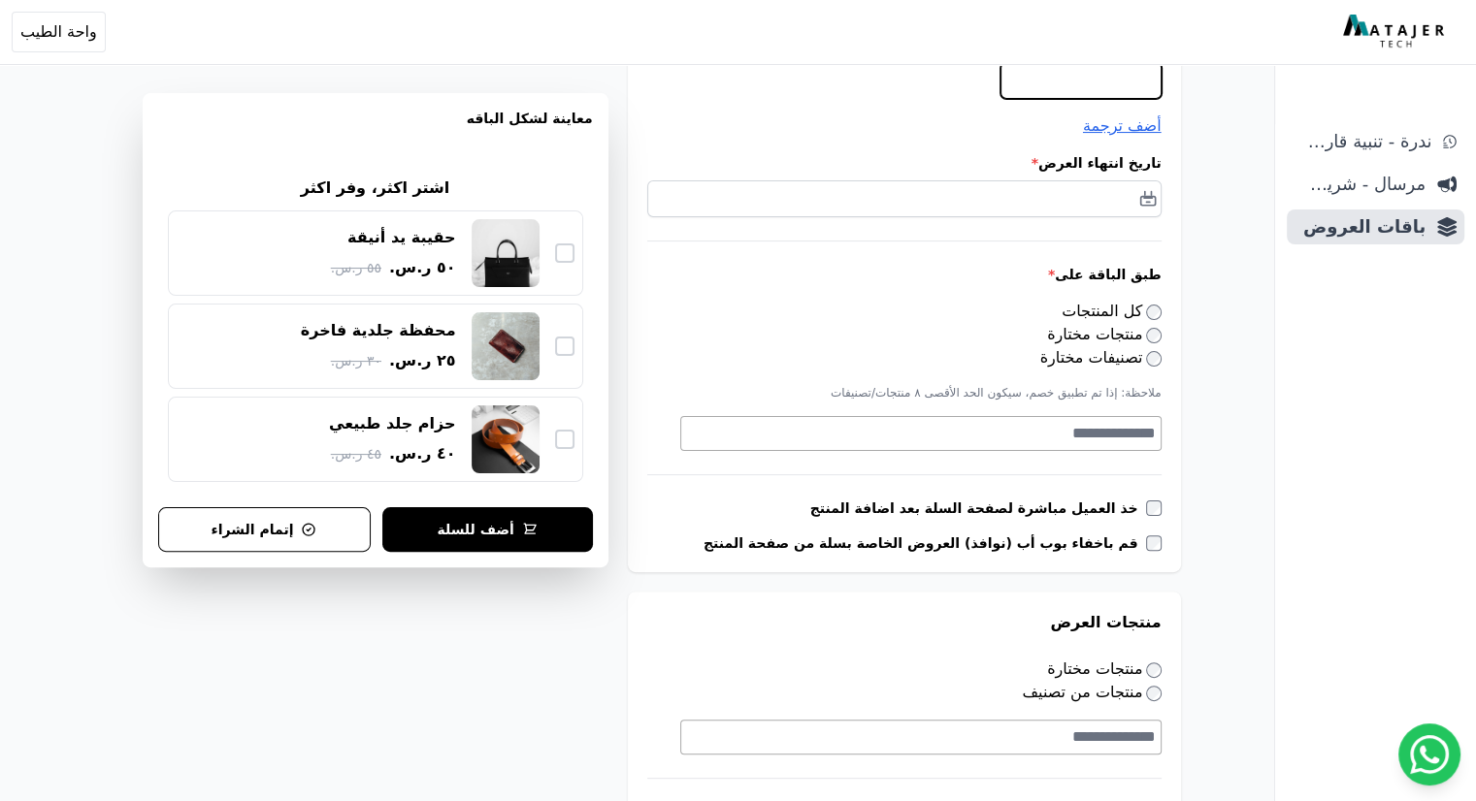
scroll to position [485, 0]
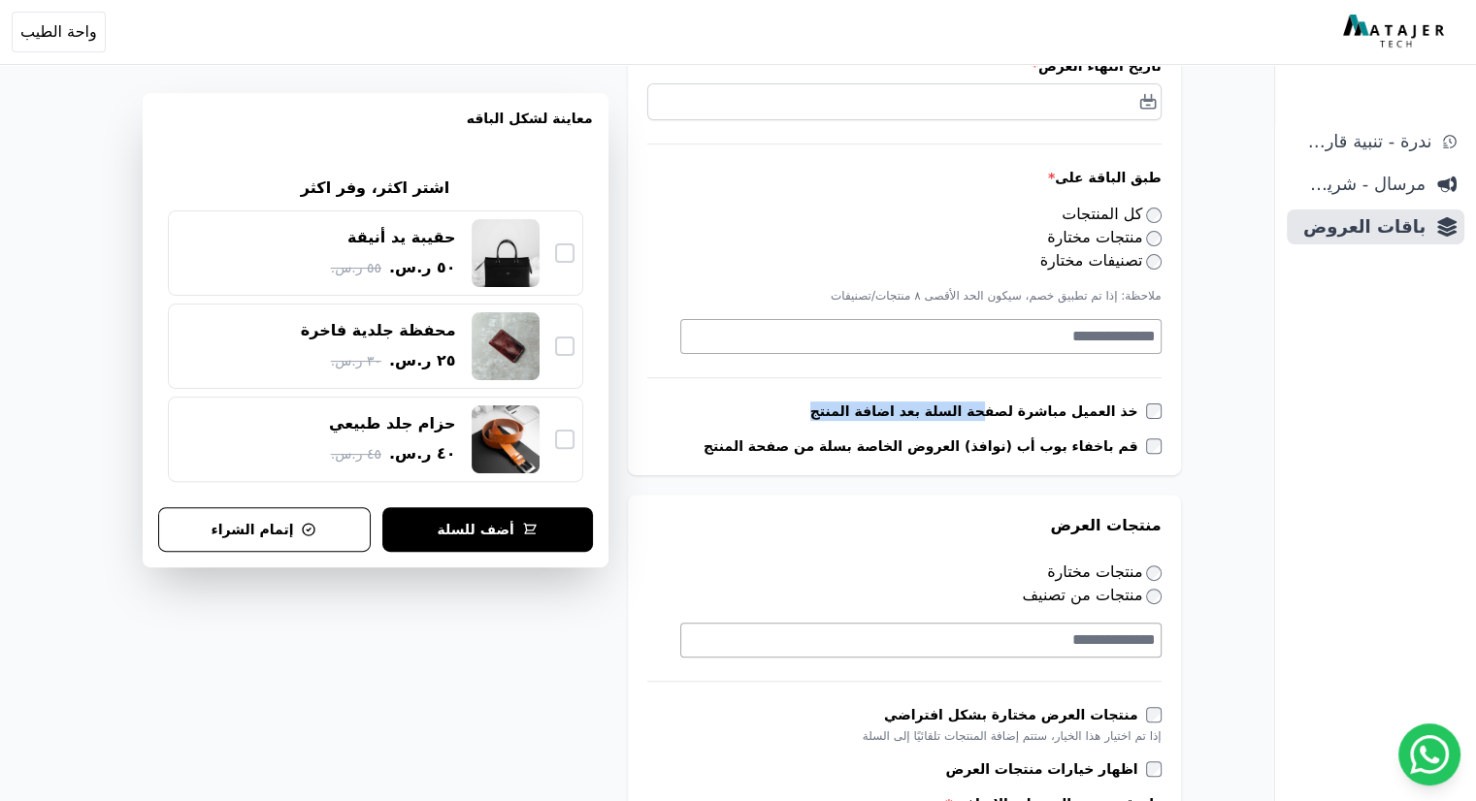
drag, startPoint x: 1022, startPoint y: 413, endPoint x: 832, endPoint y: 409, distance: 190.2
click at [832, 409] on div "خذ العميل مباشرة لصفحة السلة بعد اضافة المنتج" at bounding box center [904, 411] width 514 height 19
click at [815, 424] on div "**********" at bounding box center [904, 133] width 553 height 683
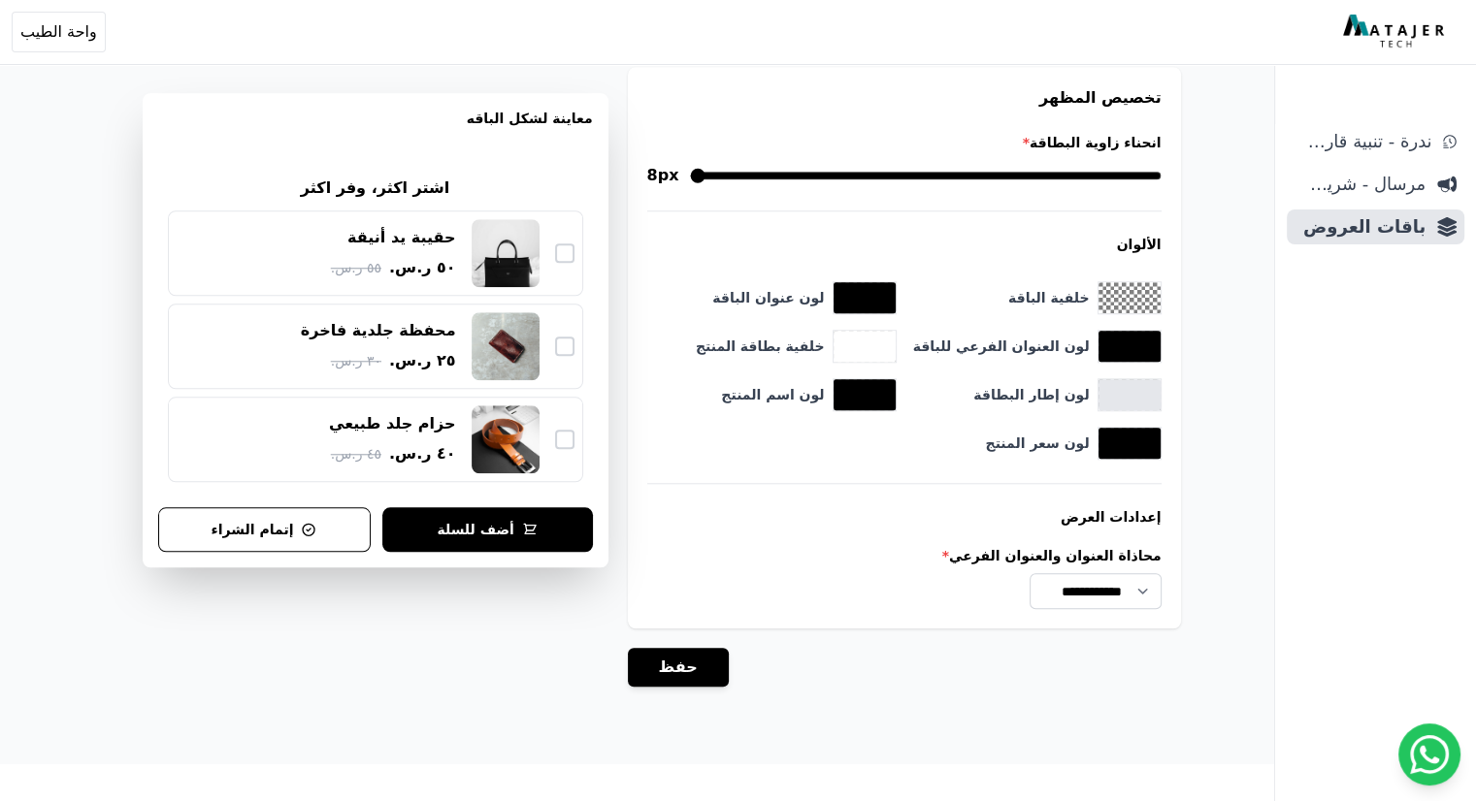
scroll to position [1159, 0]
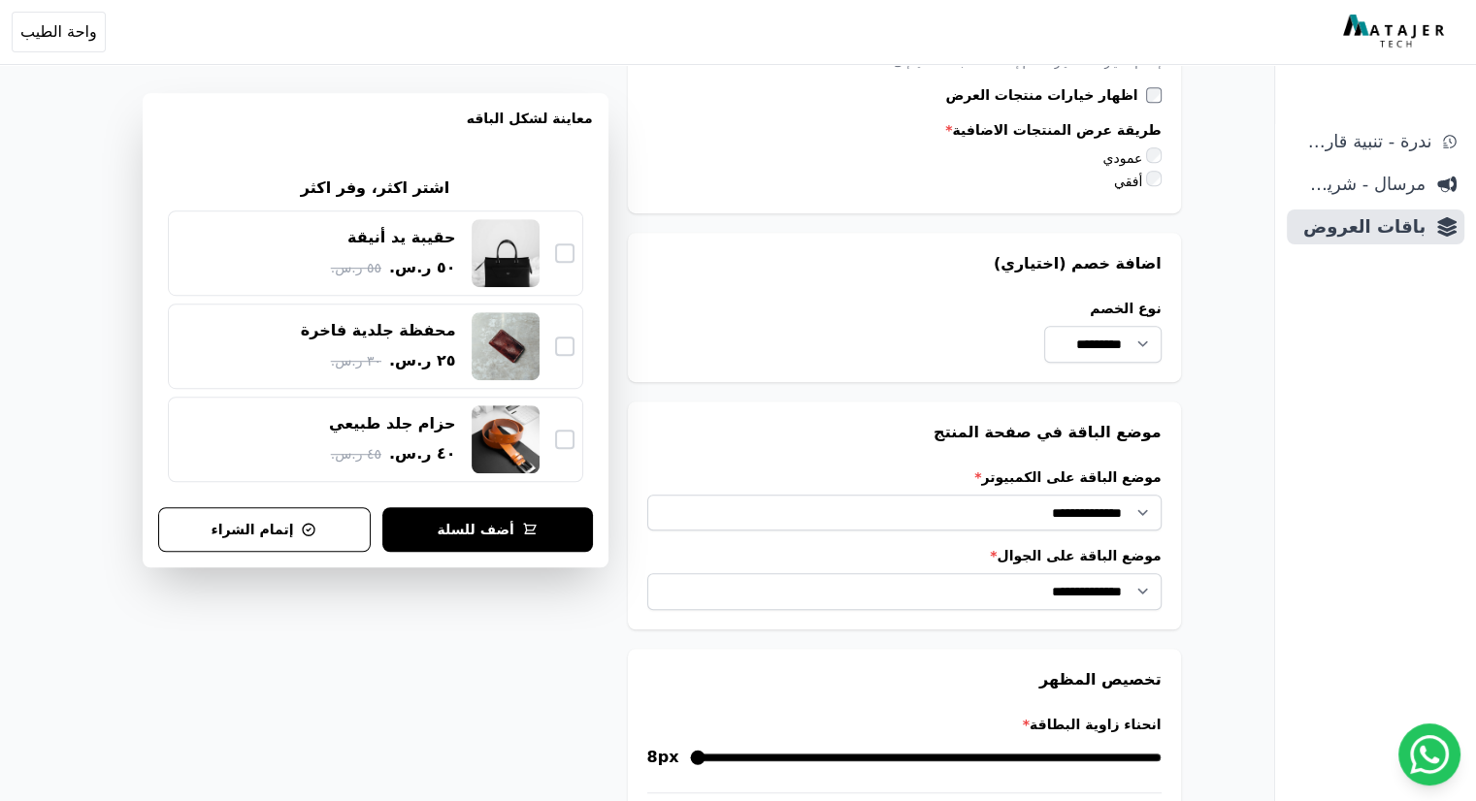
click at [907, 444] on div "**********" at bounding box center [904, 516] width 553 height 228
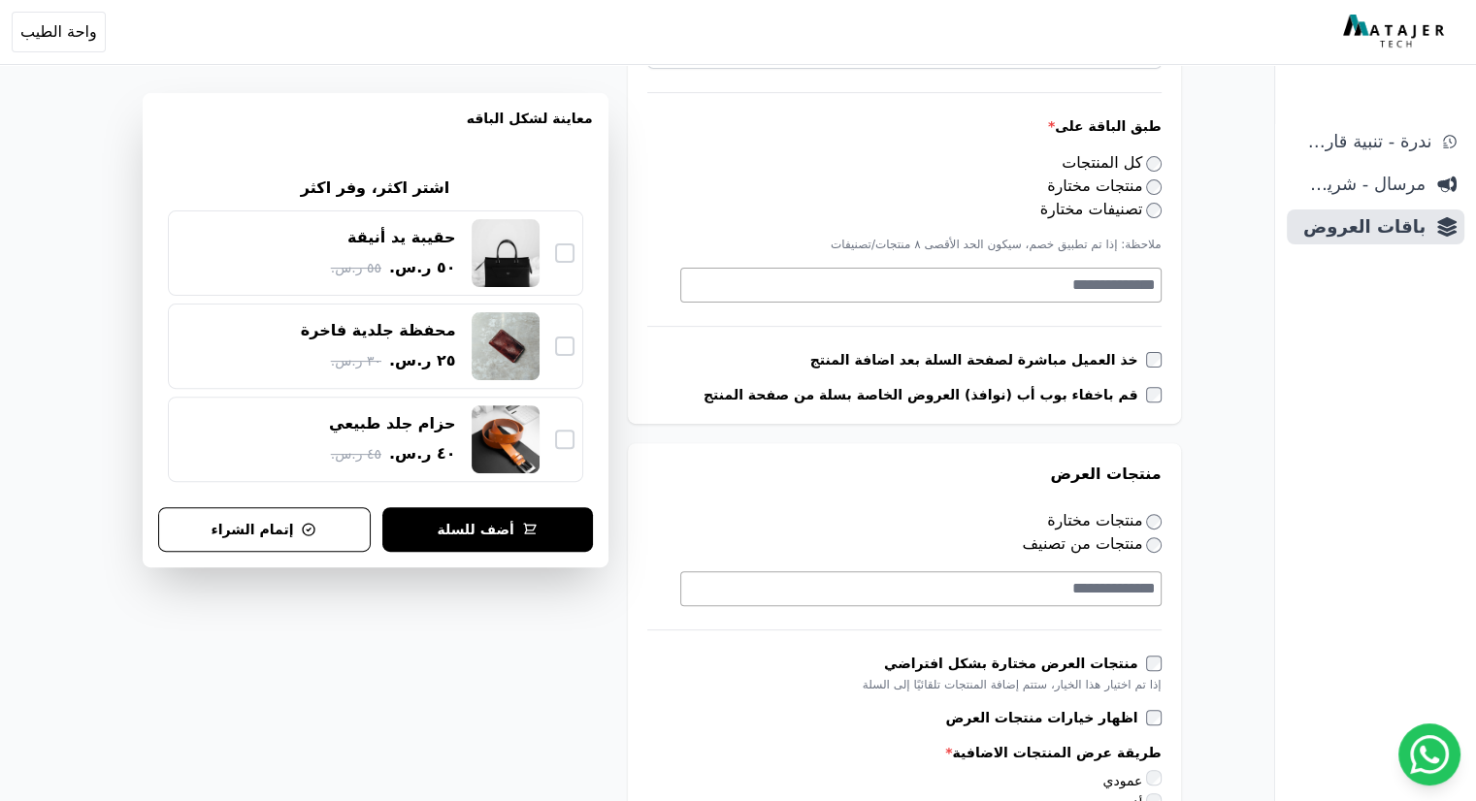
scroll to position [286, 0]
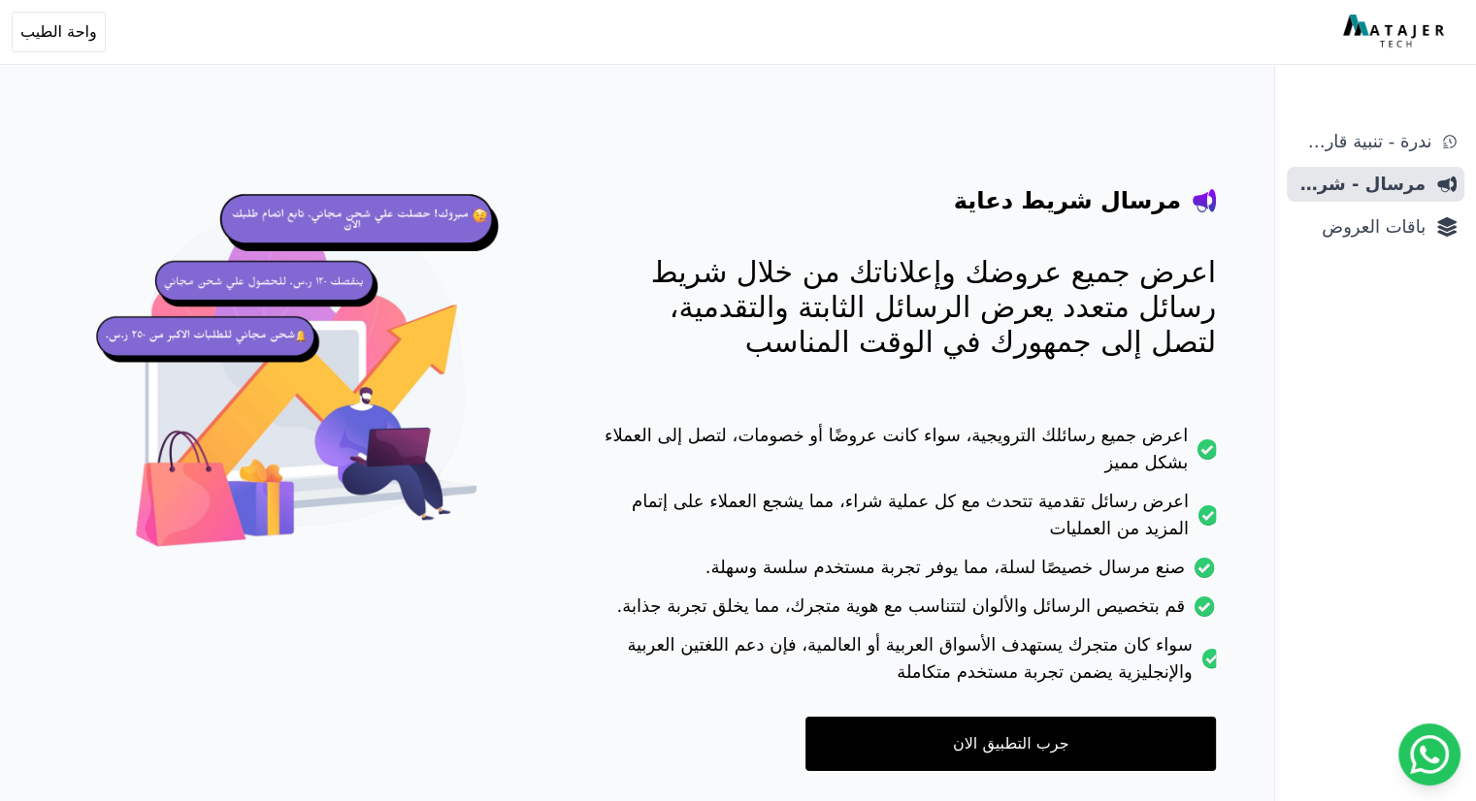
scroll to position [126, 0]
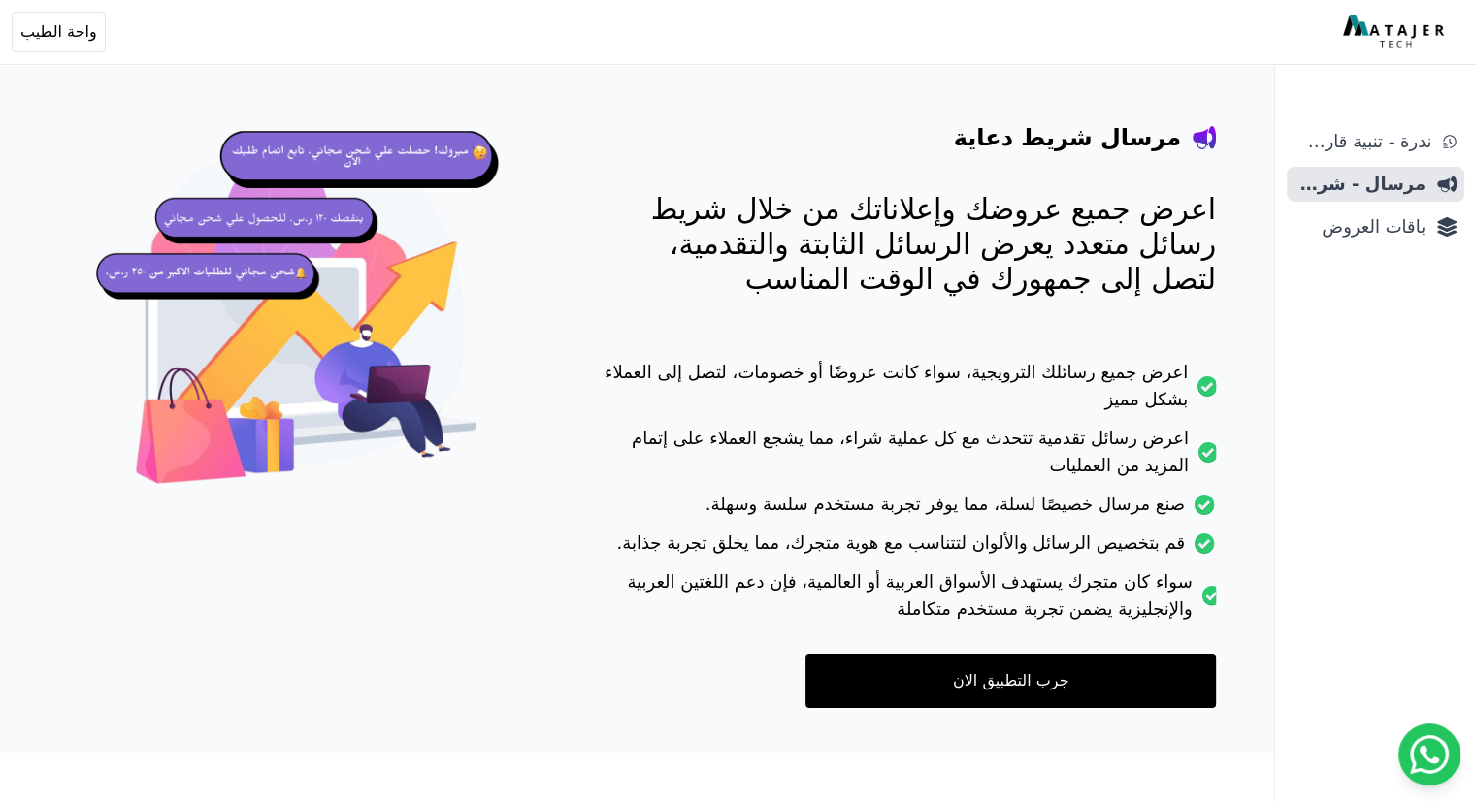
click at [912, 687] on link "جرب التطبيق الان" at bounding box center [1010, 681] width 410 height 54
